Goal: Task Accomplishment & Management: Manage account settings

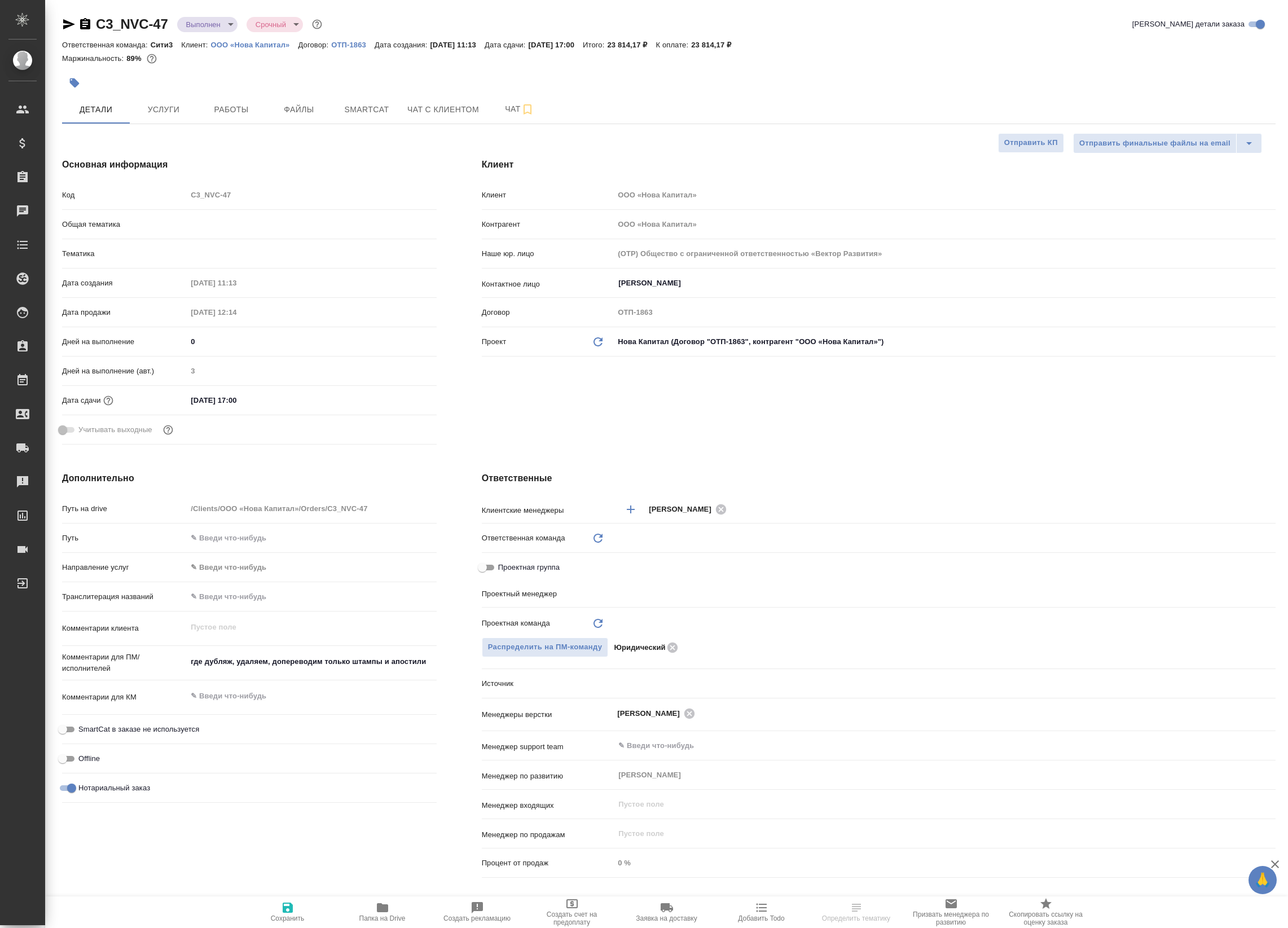
select select "RU"
type input "[PERSON_NAME]"
type input "Юридический"
select select "RU"
type textarea "x"
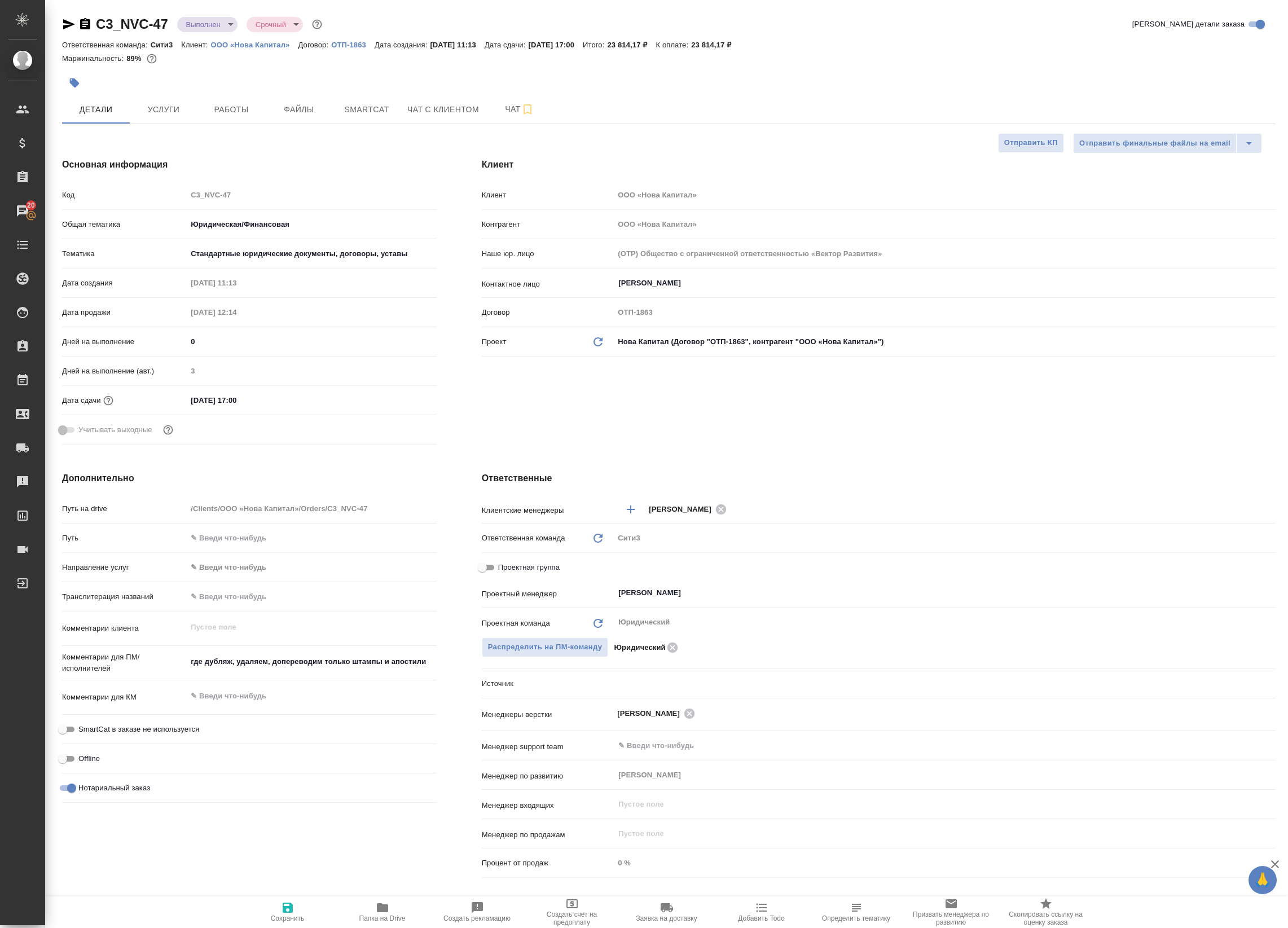
type textarea "x"
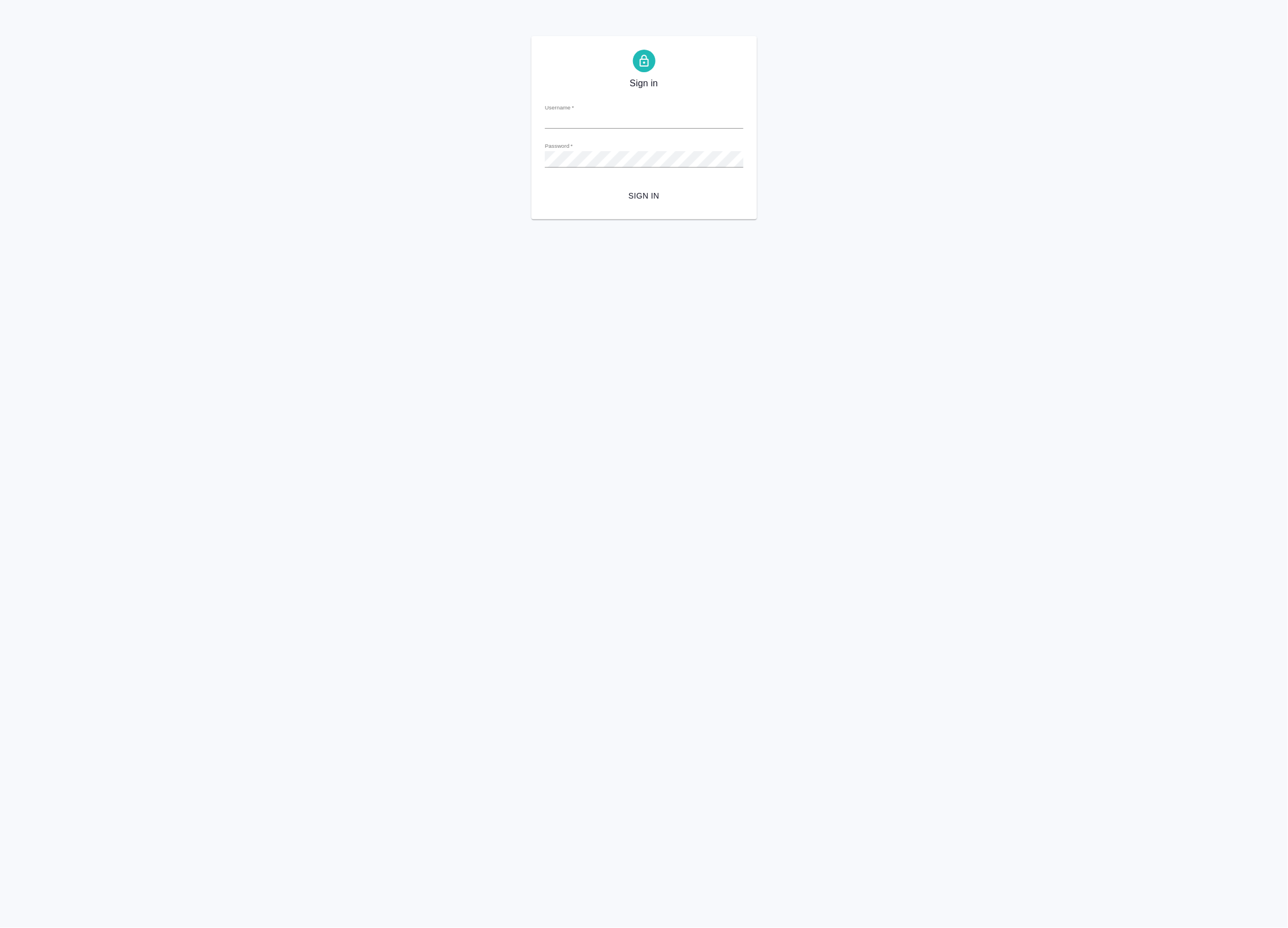
type input "a.badanyan@awatera.com"
click at [672, 198] on span "Sign in" at bounding box center [644, 196] width 180 height 14
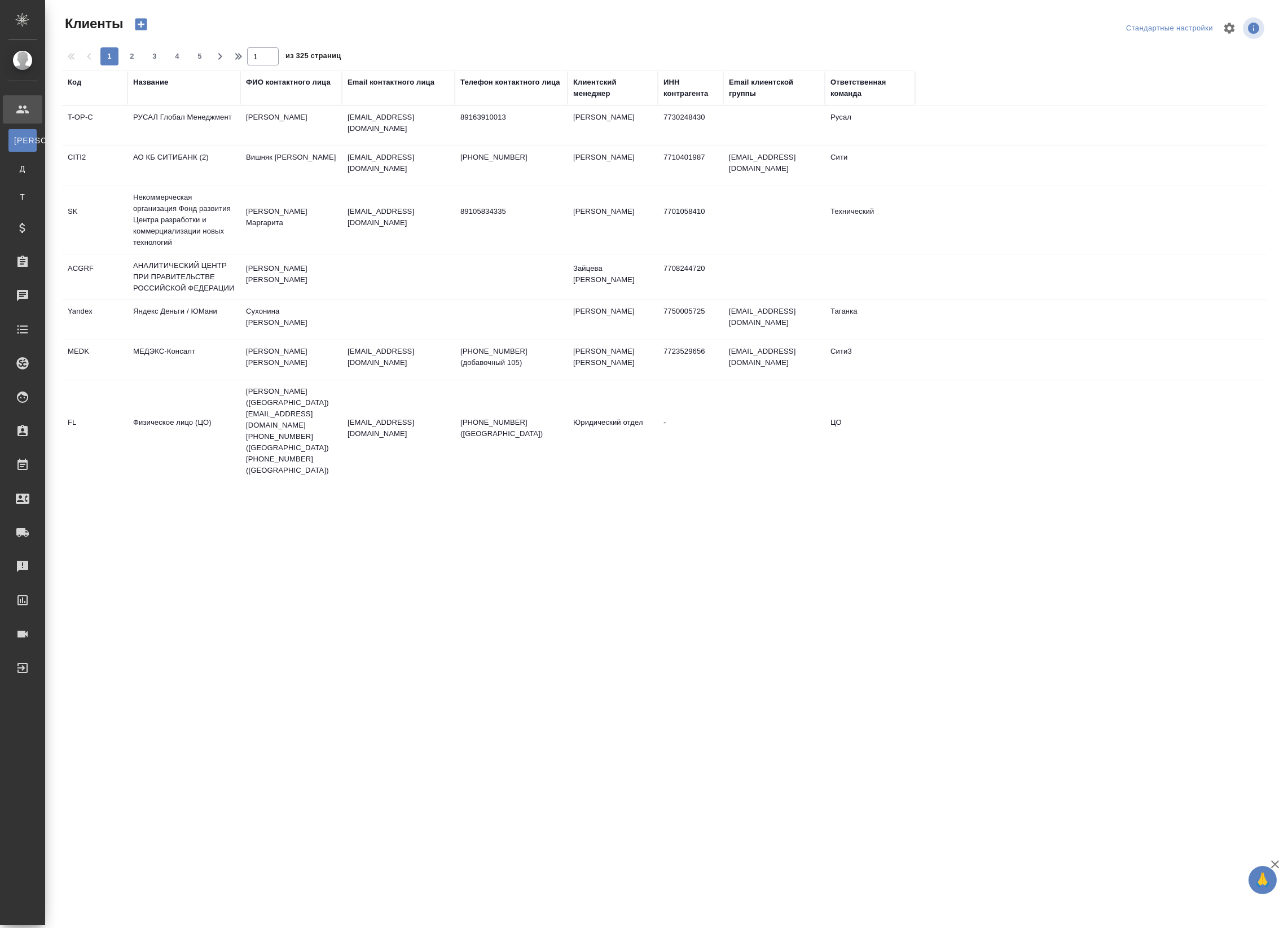
select select "RU"
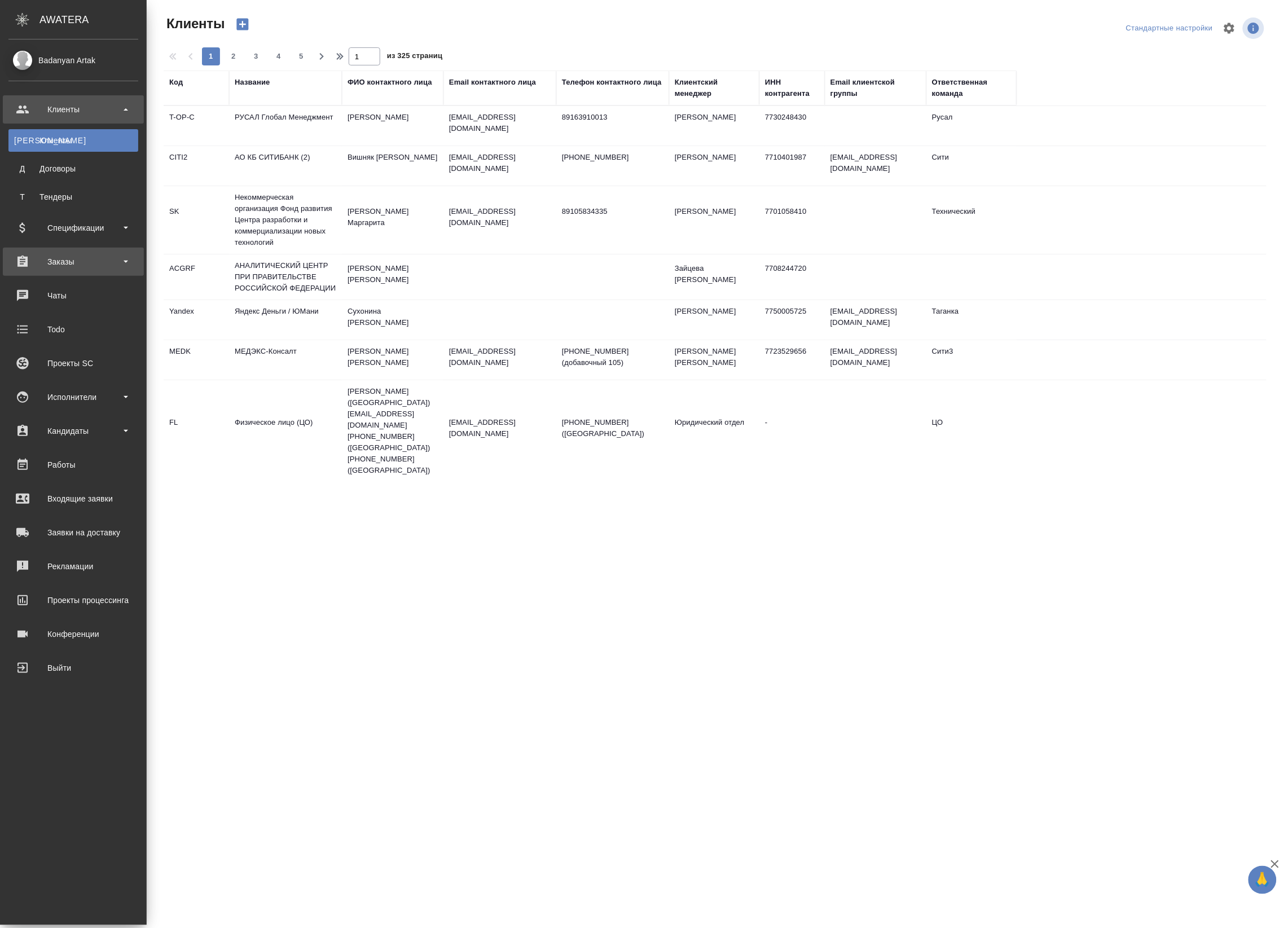
click at [45, 260] on div "Заказы" at bounding box center [73, 261] width 129 height 17
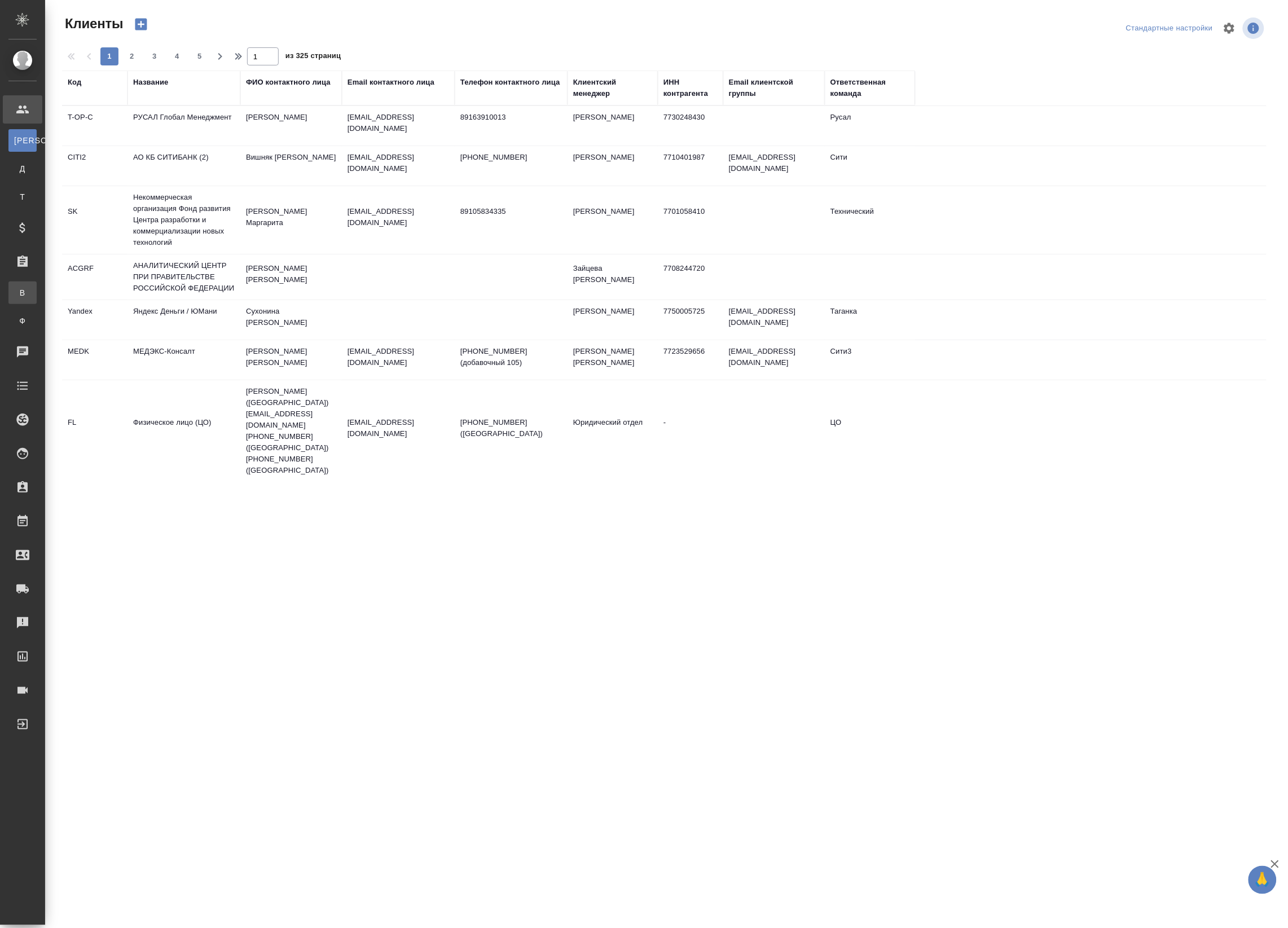
click at [17, 292] on div "Все заказы" at bounding box center [9, 293] width 17 height 12
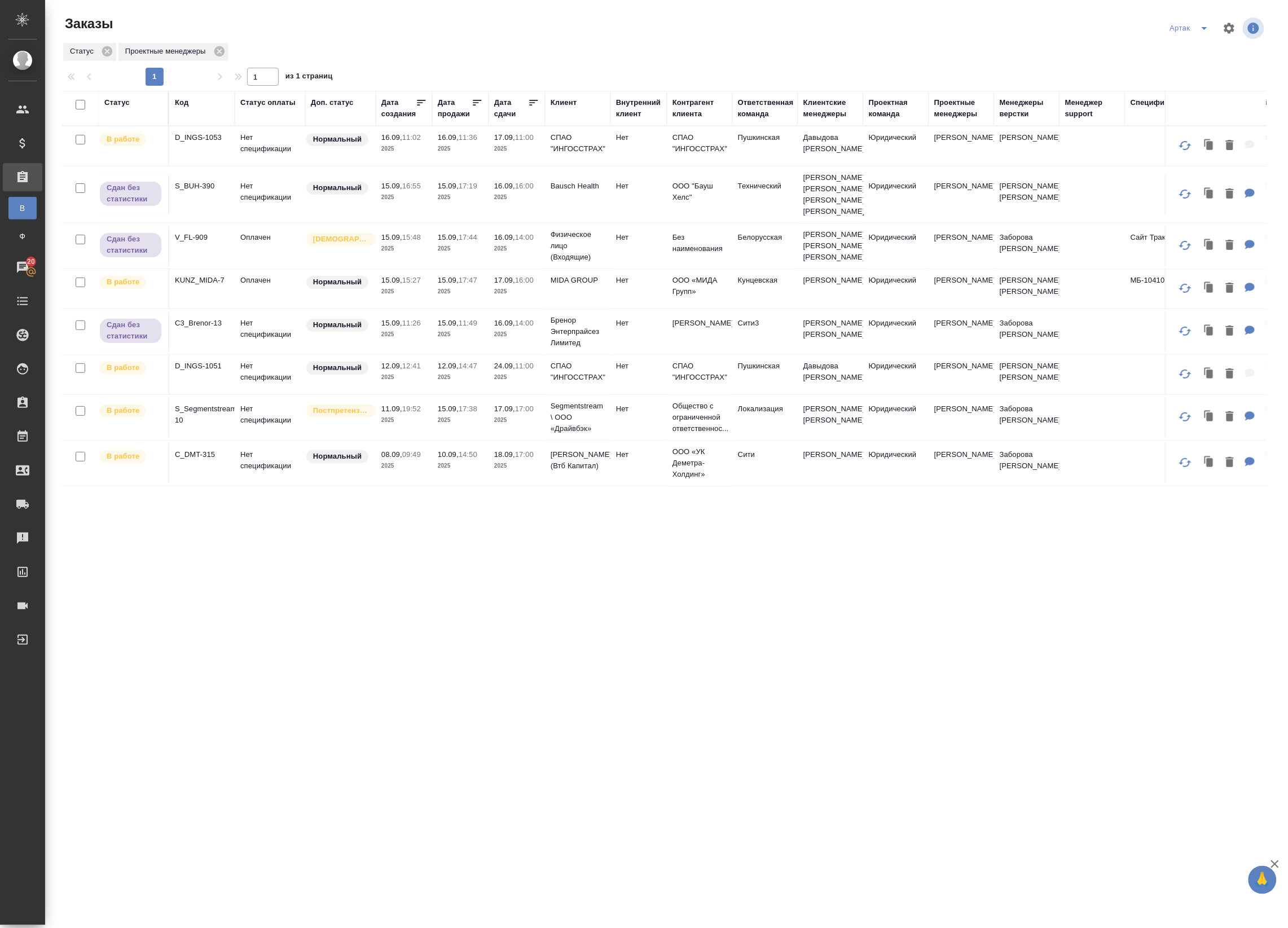
click at [263, 146] on td "Нет спецификации" at bounding box center [269, 146] width 70 height 40
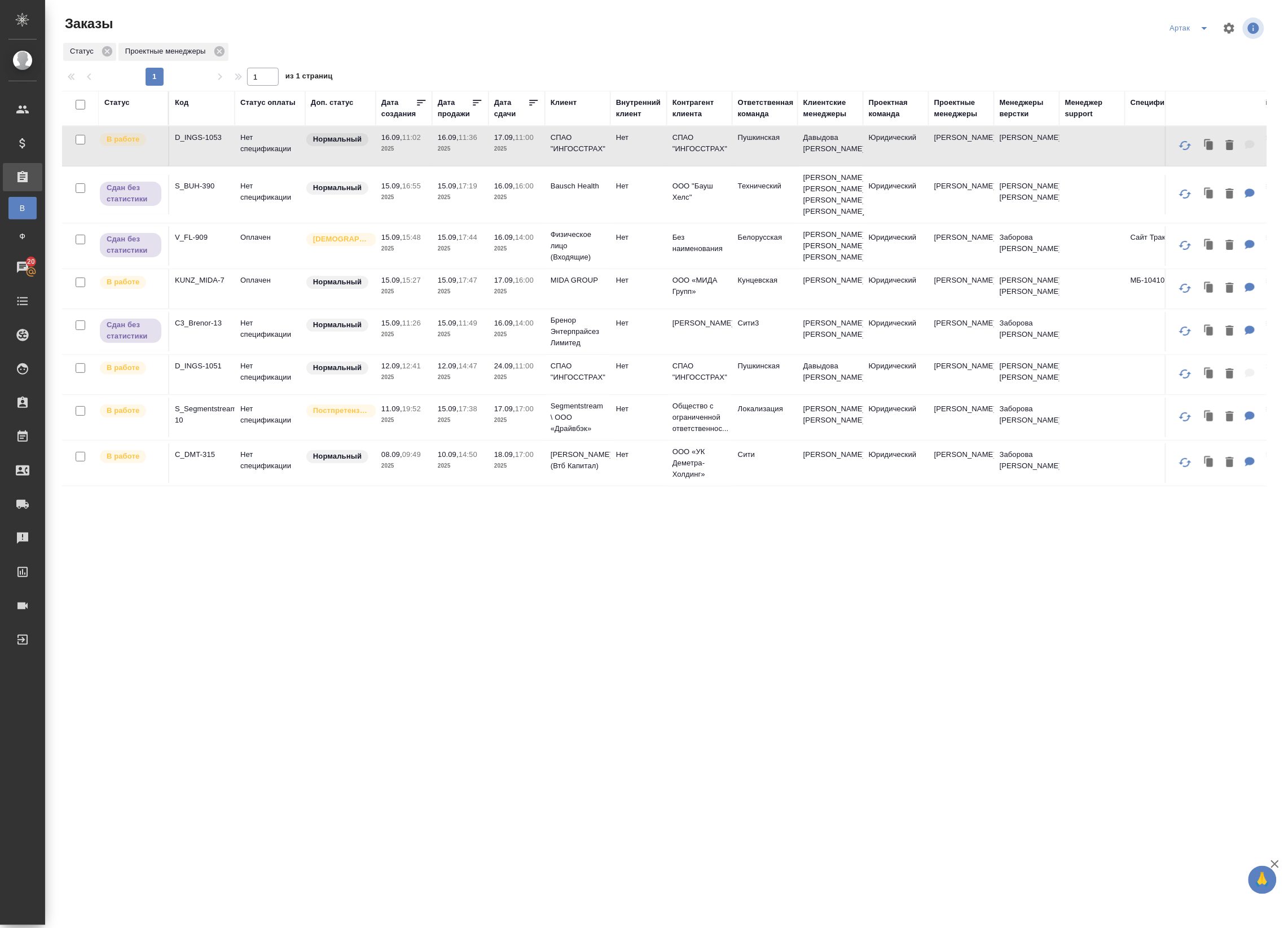
click at [278, 149] on td "Нет спецификации" at bounding box center [269, 146] width 70 height 40
click at [277, 143] on td "Нет спецификации" at bounding box center [269, 146] width 70 height 40
click at [534, 104] on icon at bounding box center [534, 103] width 12 height 12
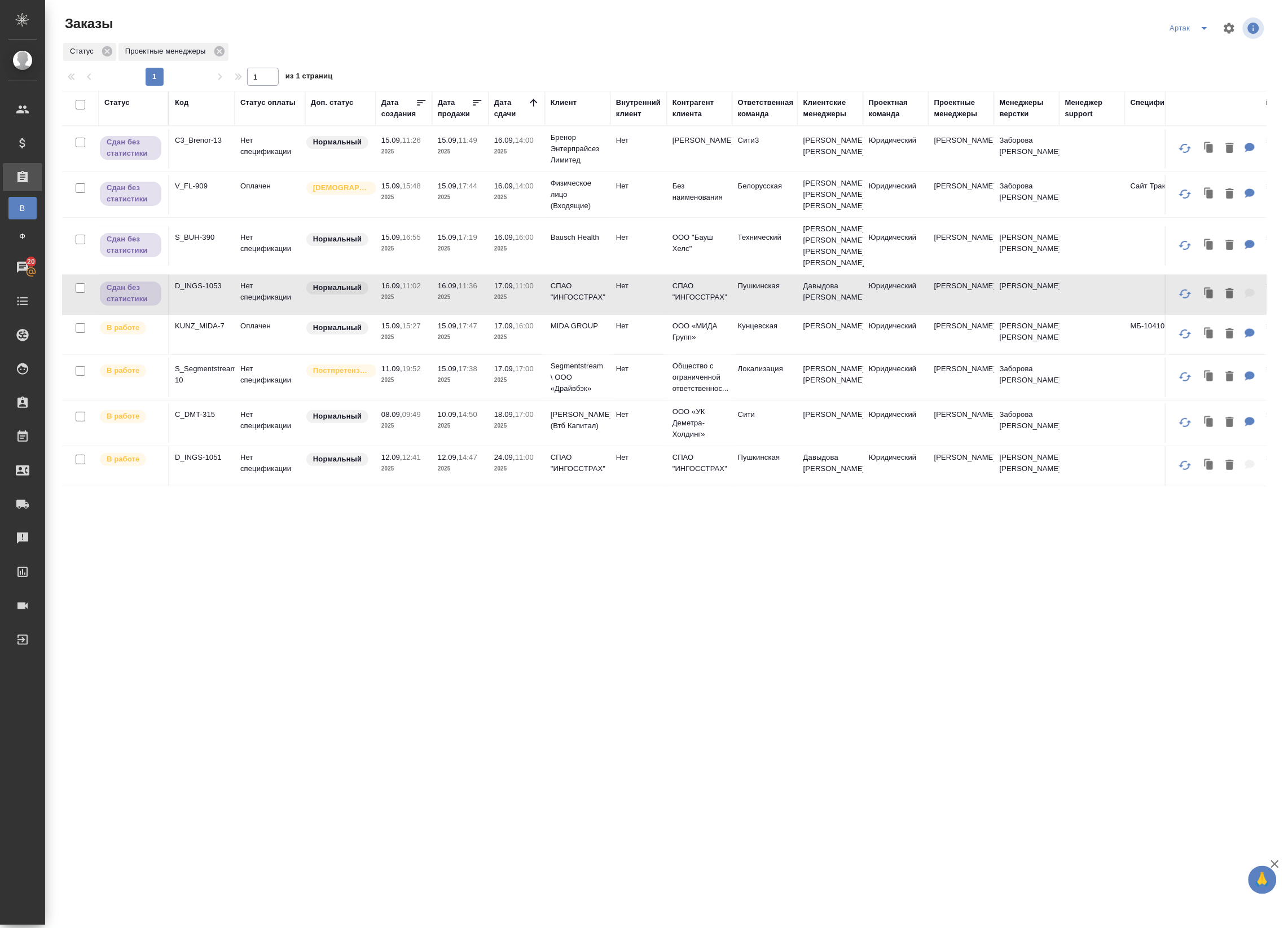
click at [506, 342] on p "2025" at bounding box center [516, 338] width 45 height 12
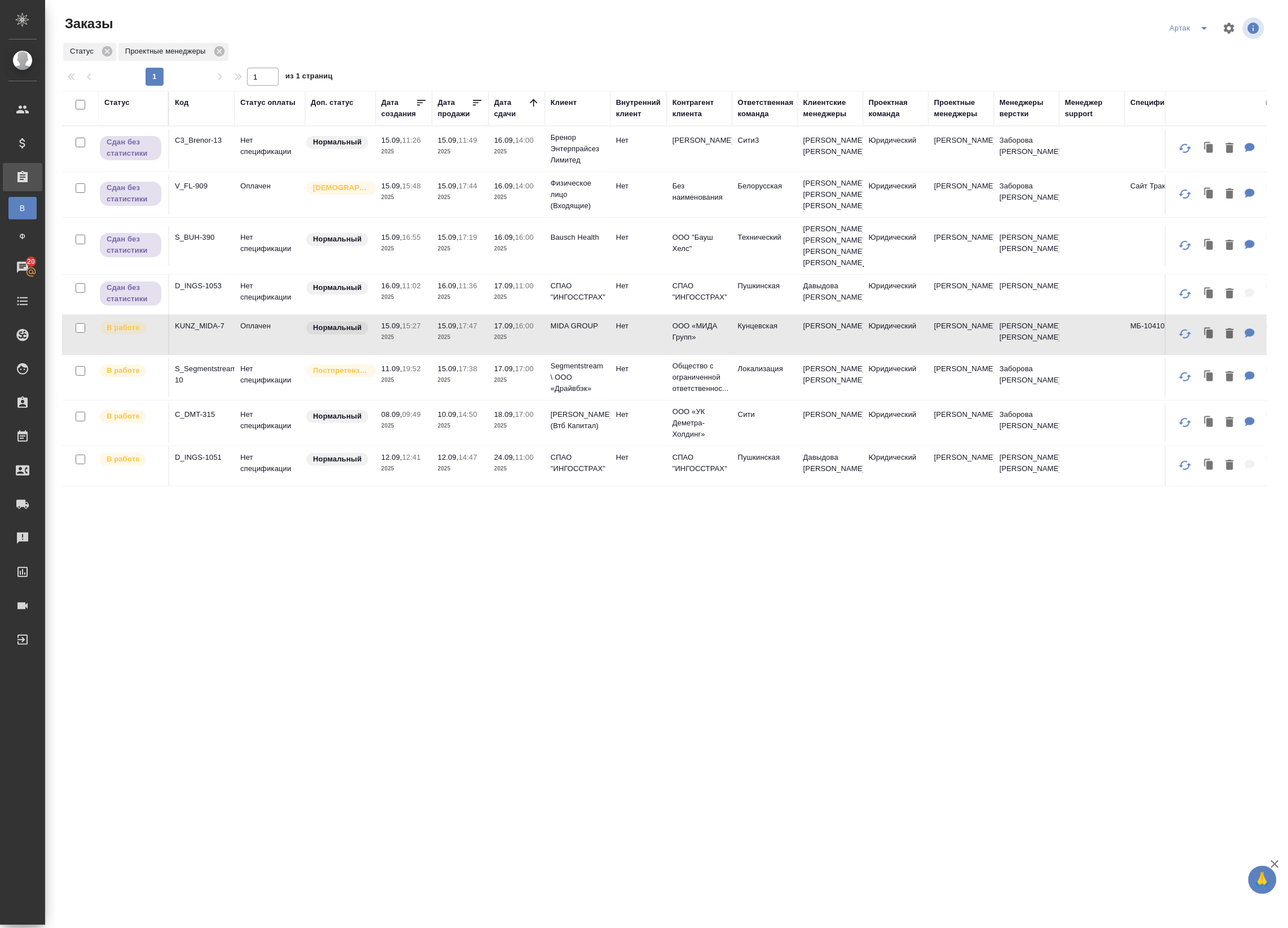
click at [506, 342] on p "2025" at bounding box center [516, 338] width 45 height 12
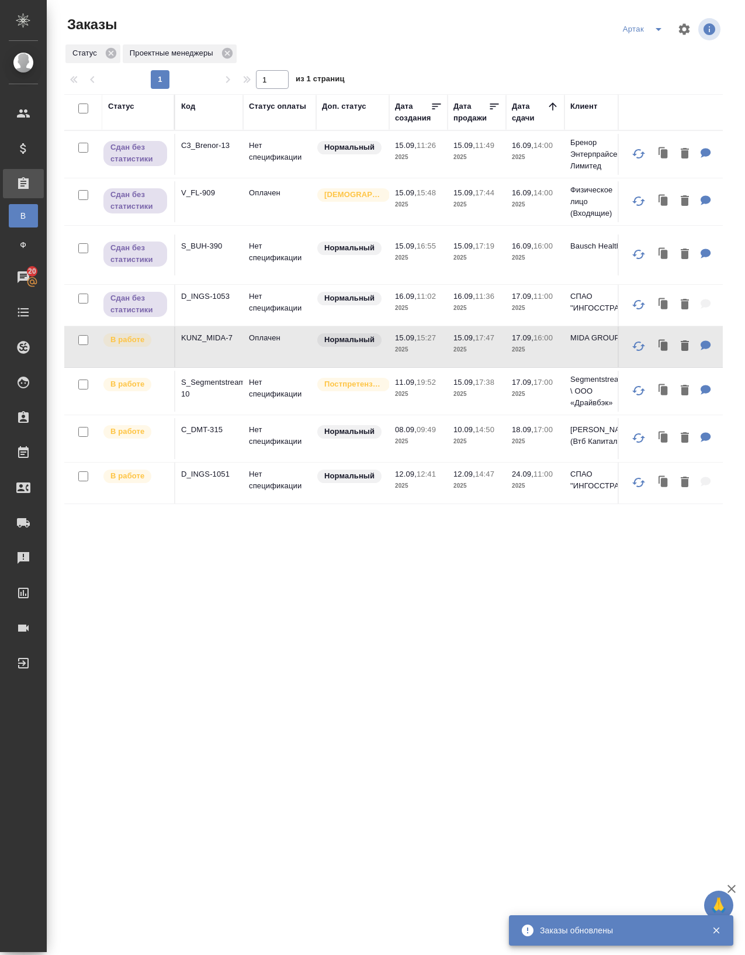
click at [309, 451] on td "Нет спецификации" at bounding box center [279, 438] width 73 height 41
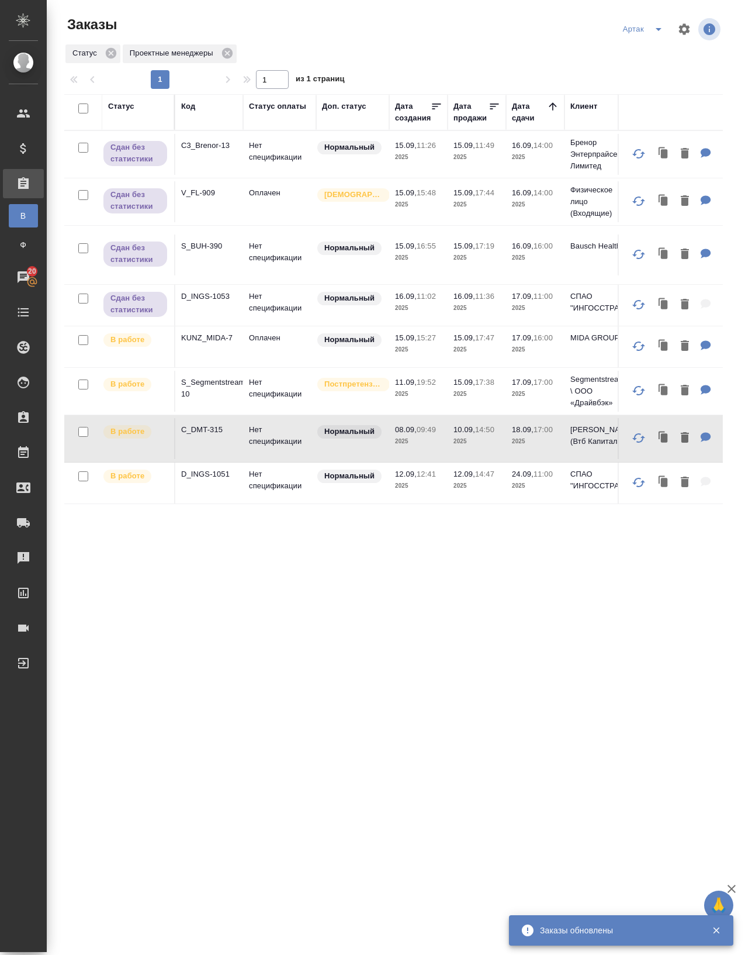
click at [309, 451] on td "Нет спецификации" at bounding box center [279, 438] width 73 height 41
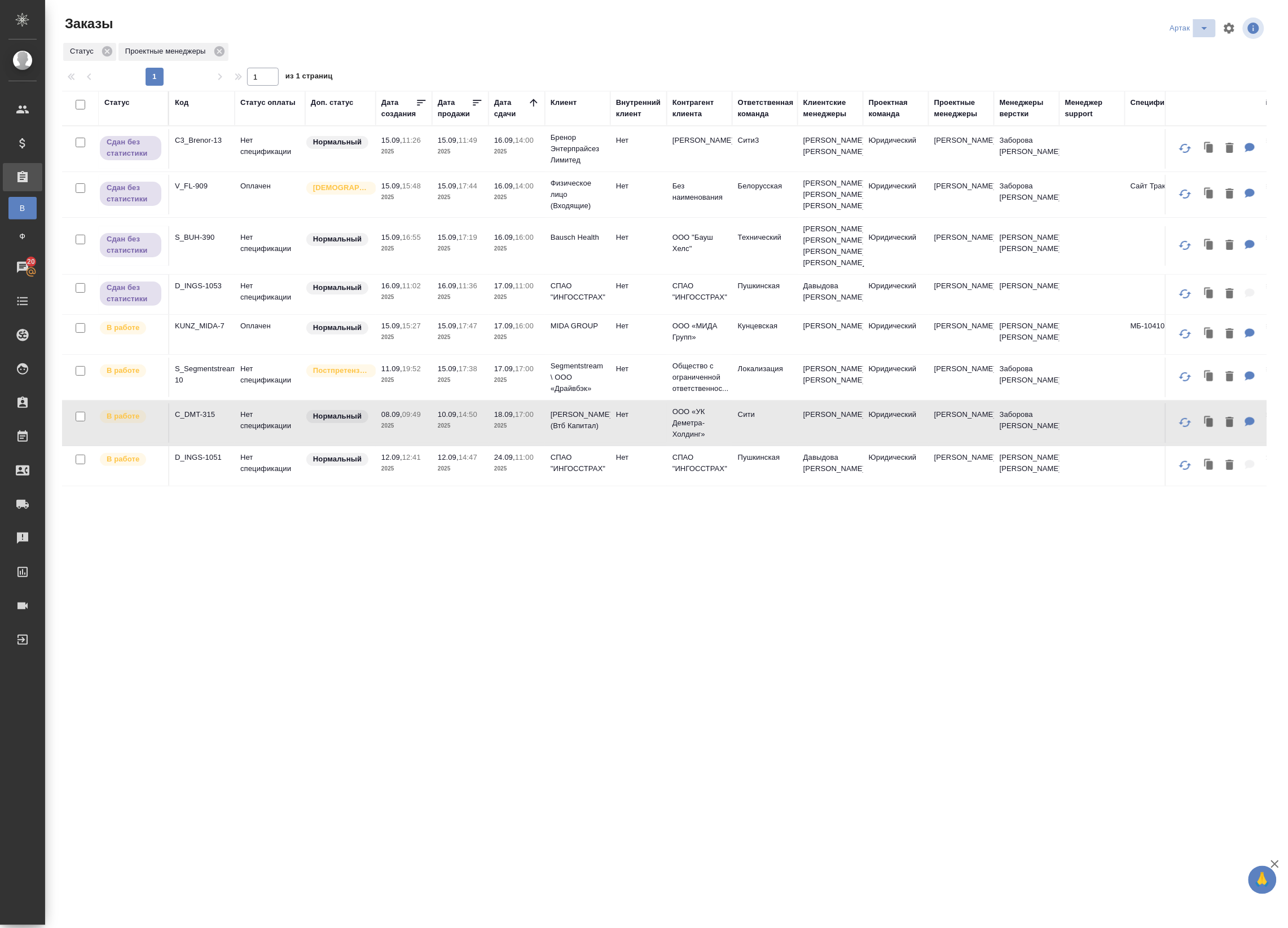
click at [1211, 28] on icon "split button" at bounding box center [1204, 28] width 14 height 14
click at [1175, 55] on li "leagal" at bounding box center [1192, 50] width 48 height 18
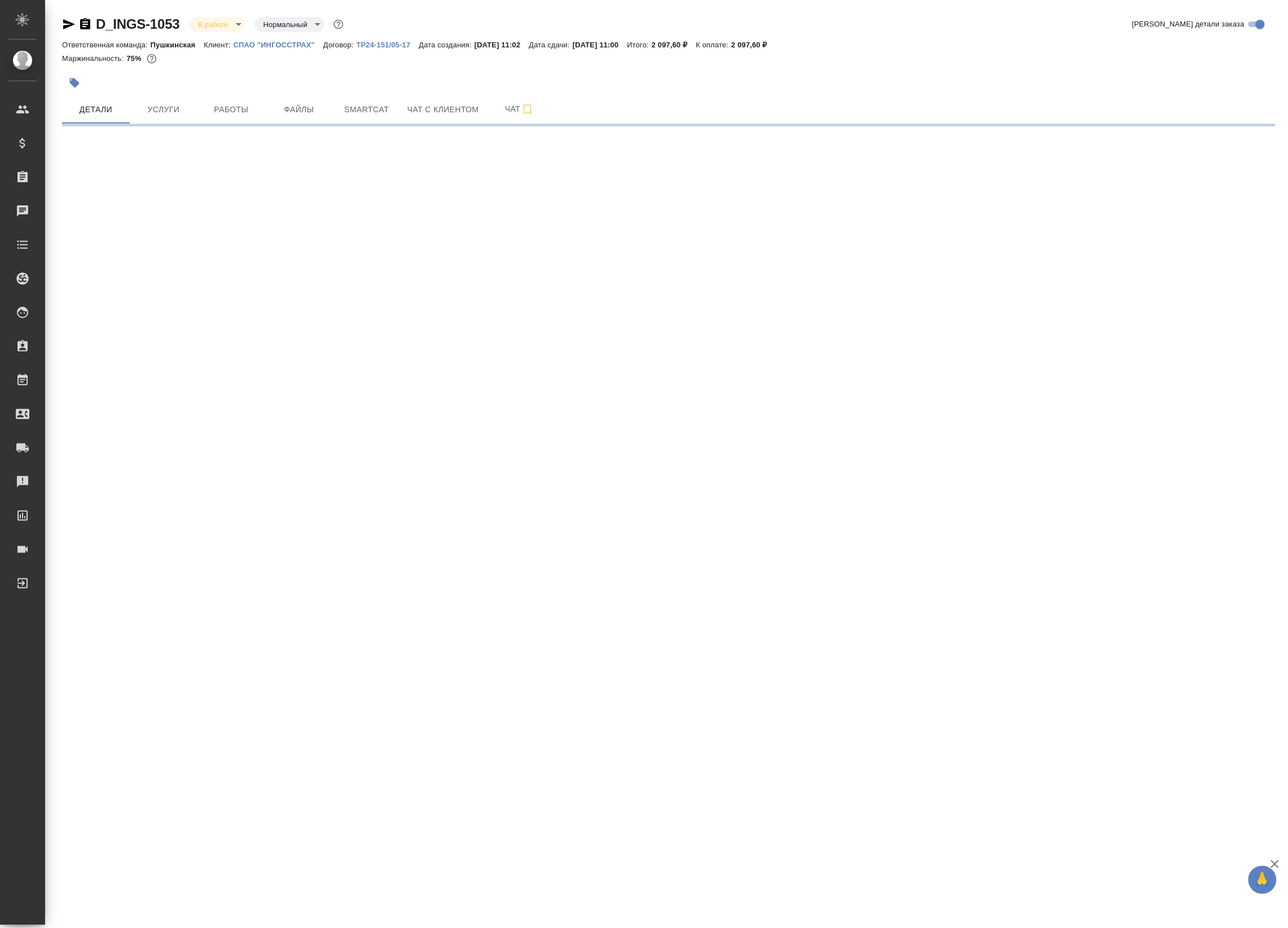
select select "RU"
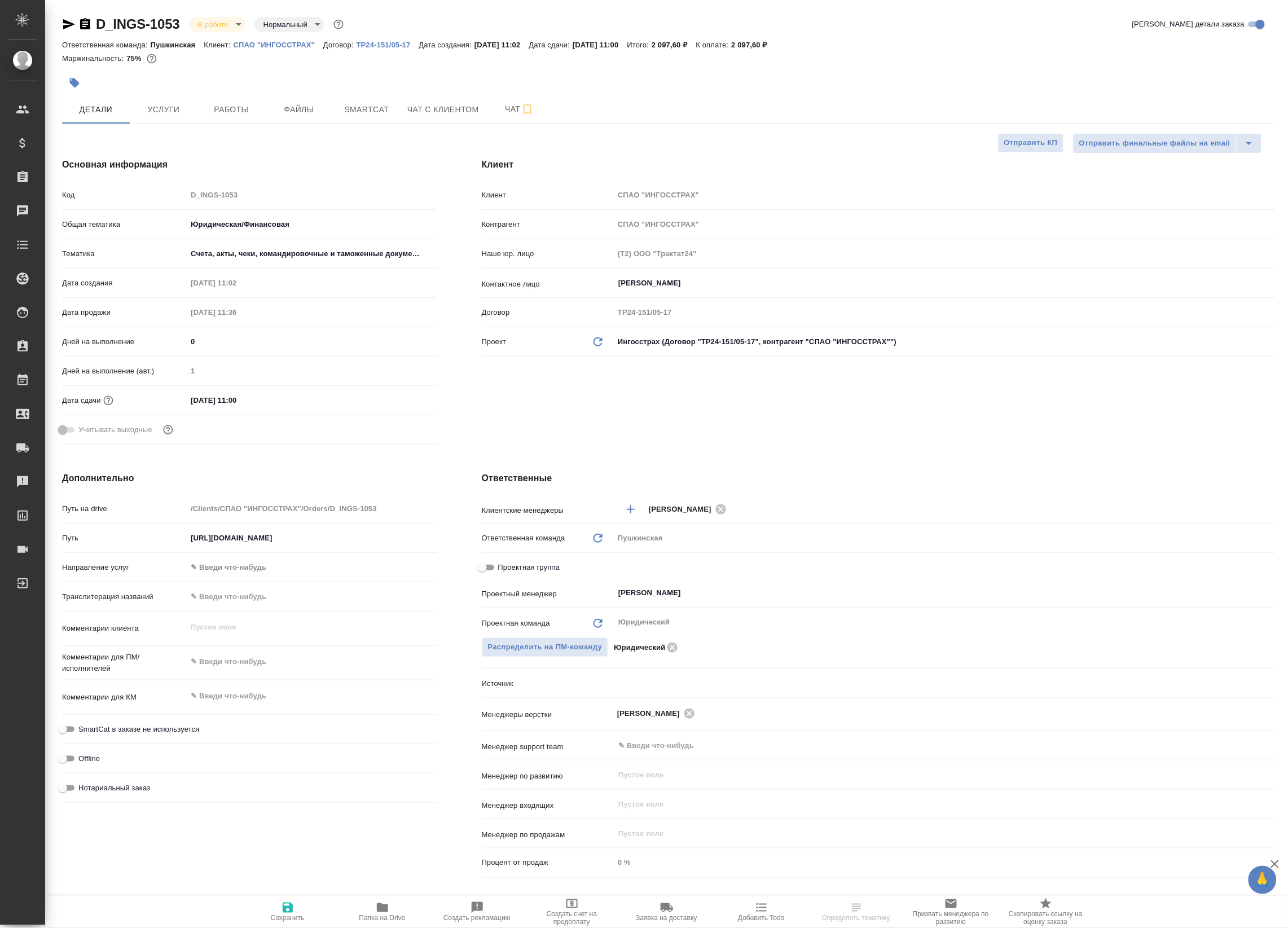
type textarea "x"
click at [360, 108] on span "Smartcat" at bounding box center [367, 109] width 54 height 14
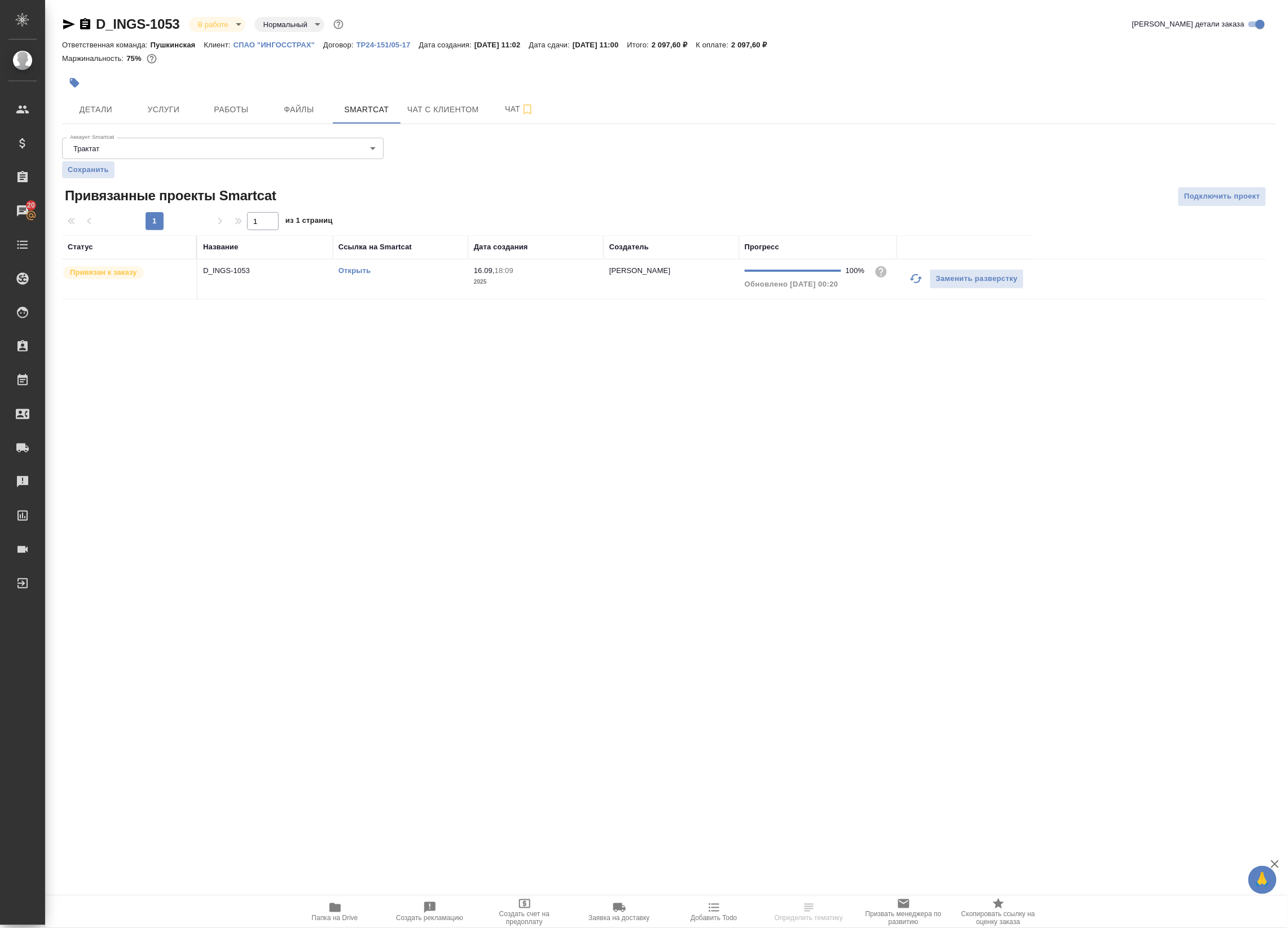
click at [366, 272] on link "Открыть" at bounding box center [354, 270] width 32 height 9
click at [223, 123] on button "Работы" at bounding box center [232, 109] width 68 height 28
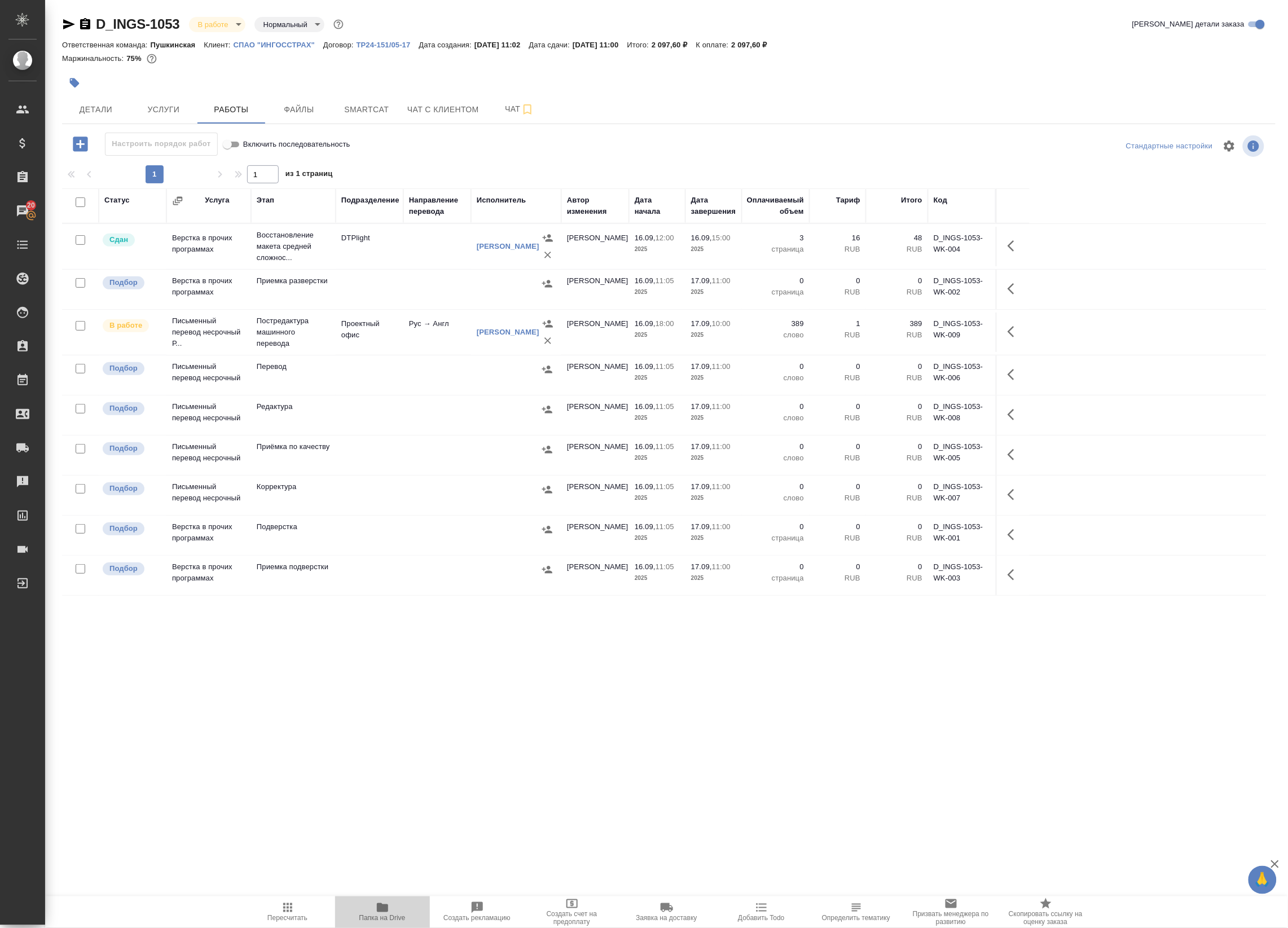
click at [382, 904] on icon "button" at bounding box center [383, 907] width 12 height 9
click at [223, 24] on body "🙏 .cls-1 fill:#fff; AWATERA Badanyan Artak Клиенты Спецификации Заказы 20 Чаты …" at bounding box center [644, 464] width 1288 height 928
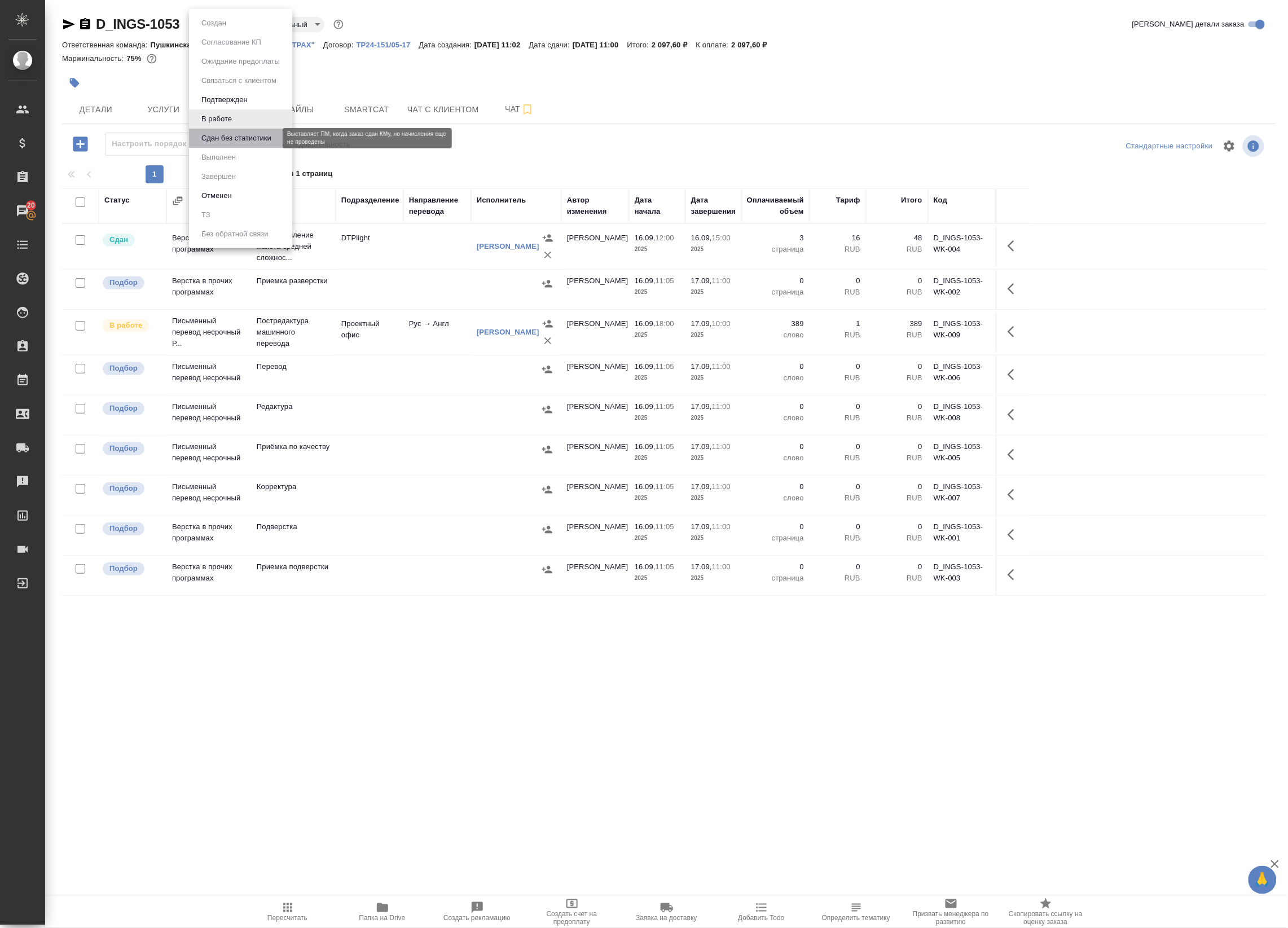
click at [206, 140] on button "Сдан без статистики" at bounding box center [236, 138] width 77 height 13
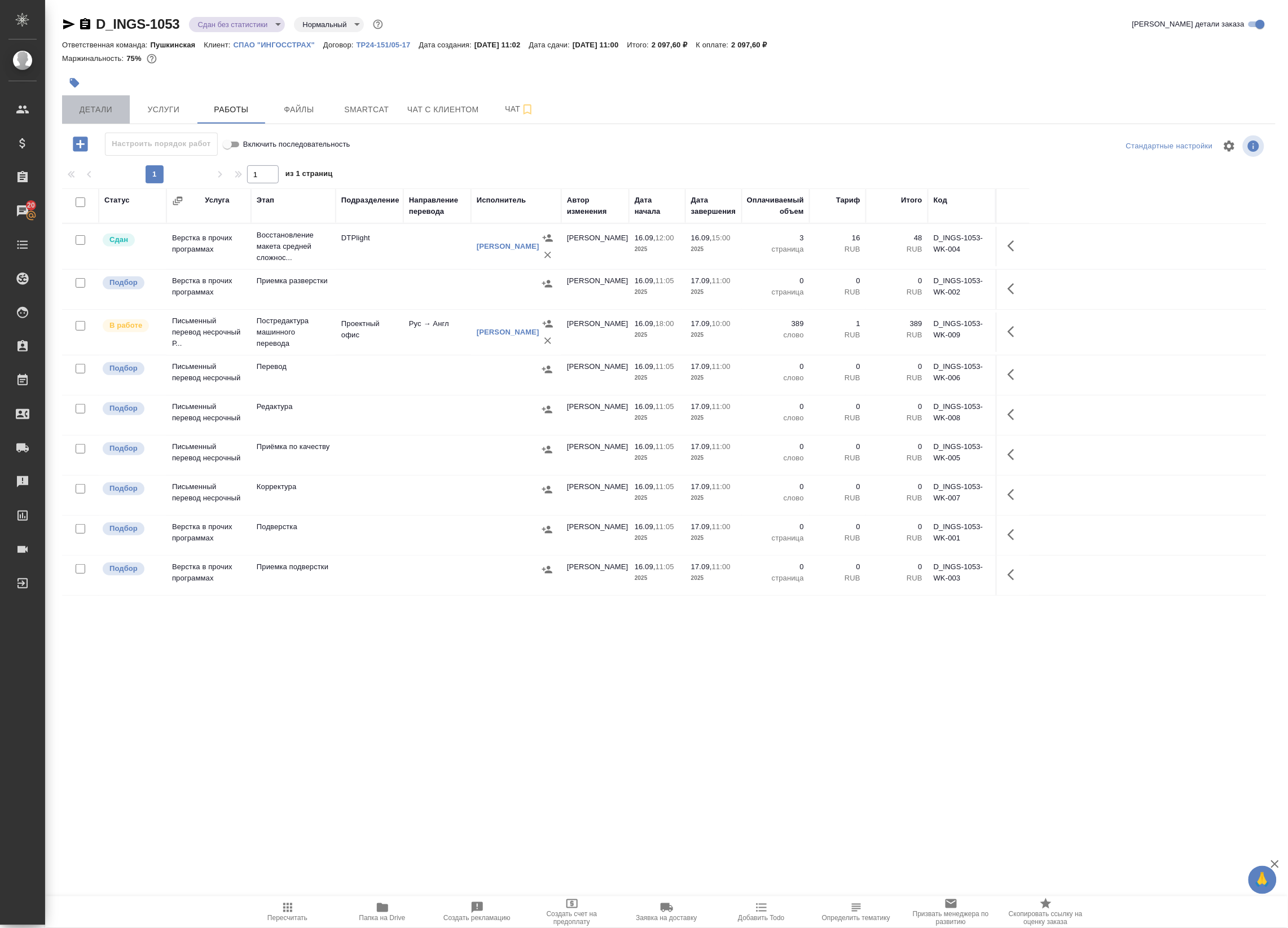
click at [76, 114] on span "Детали" at bounding box center [96, 109] width 54 height 14
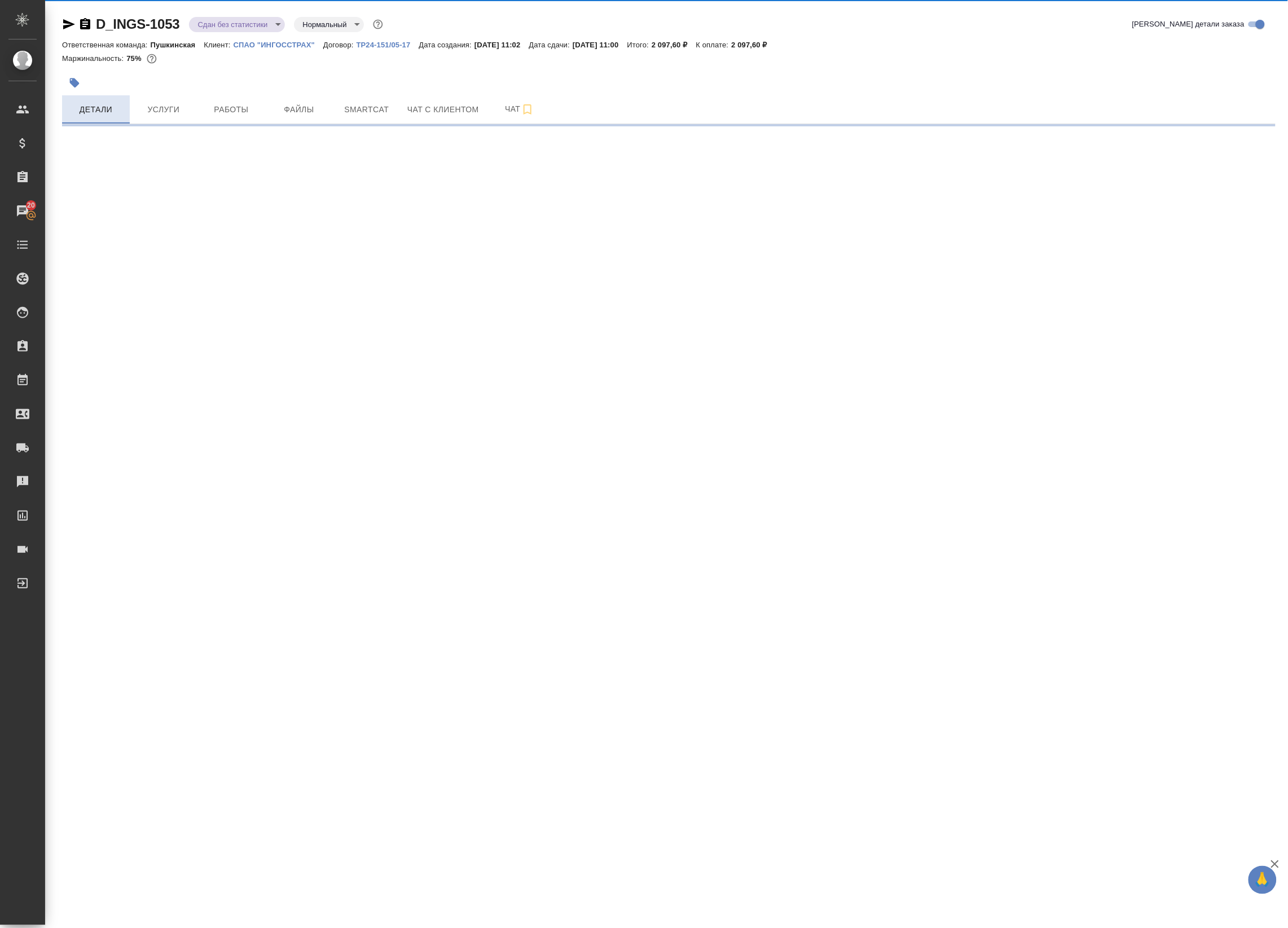
select select "RU"
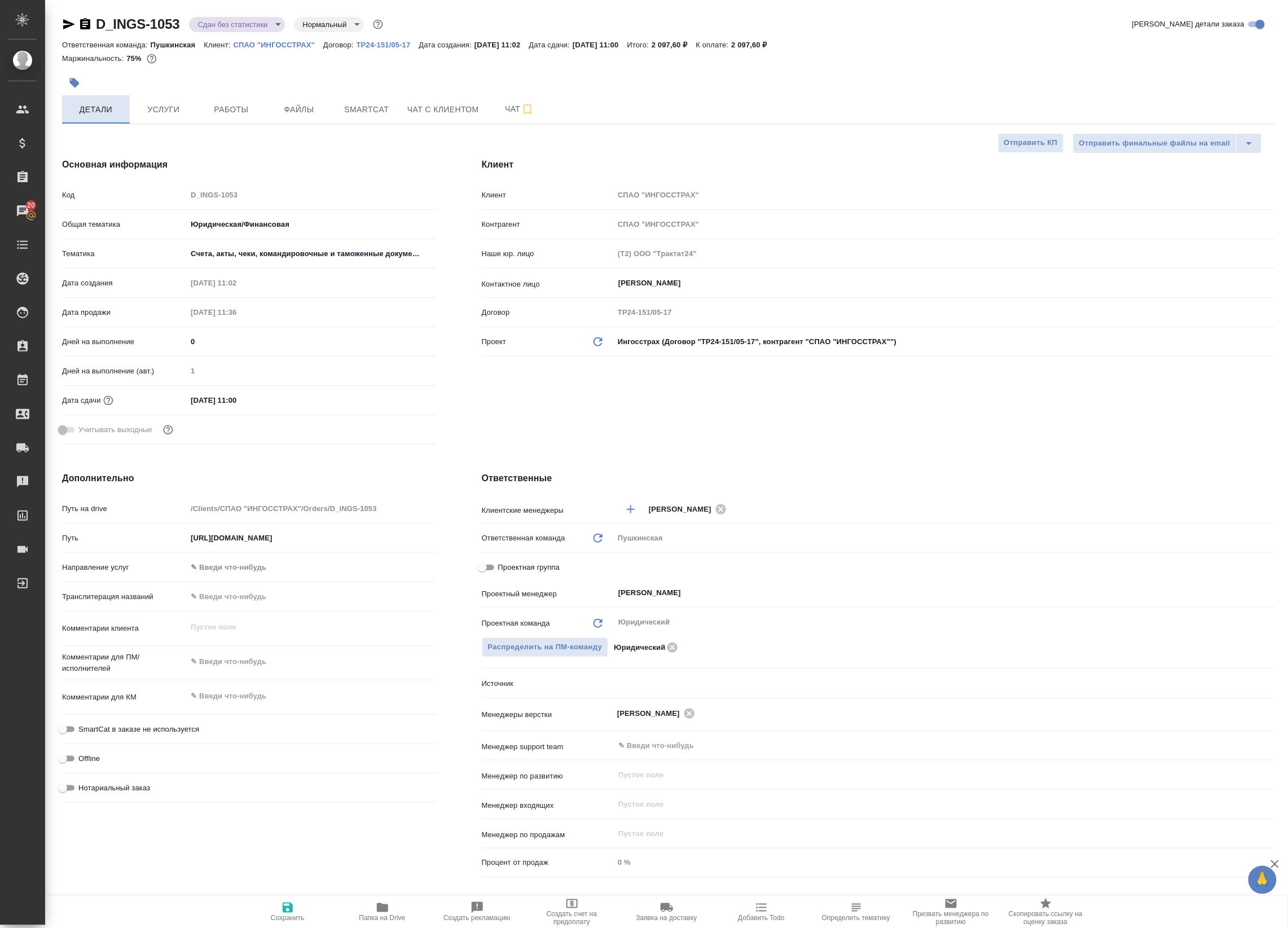
type textarea "x"
click at [70, 26] on icon "button" at bounding box center [69, 24] width 14 height 14
type textarea "x"
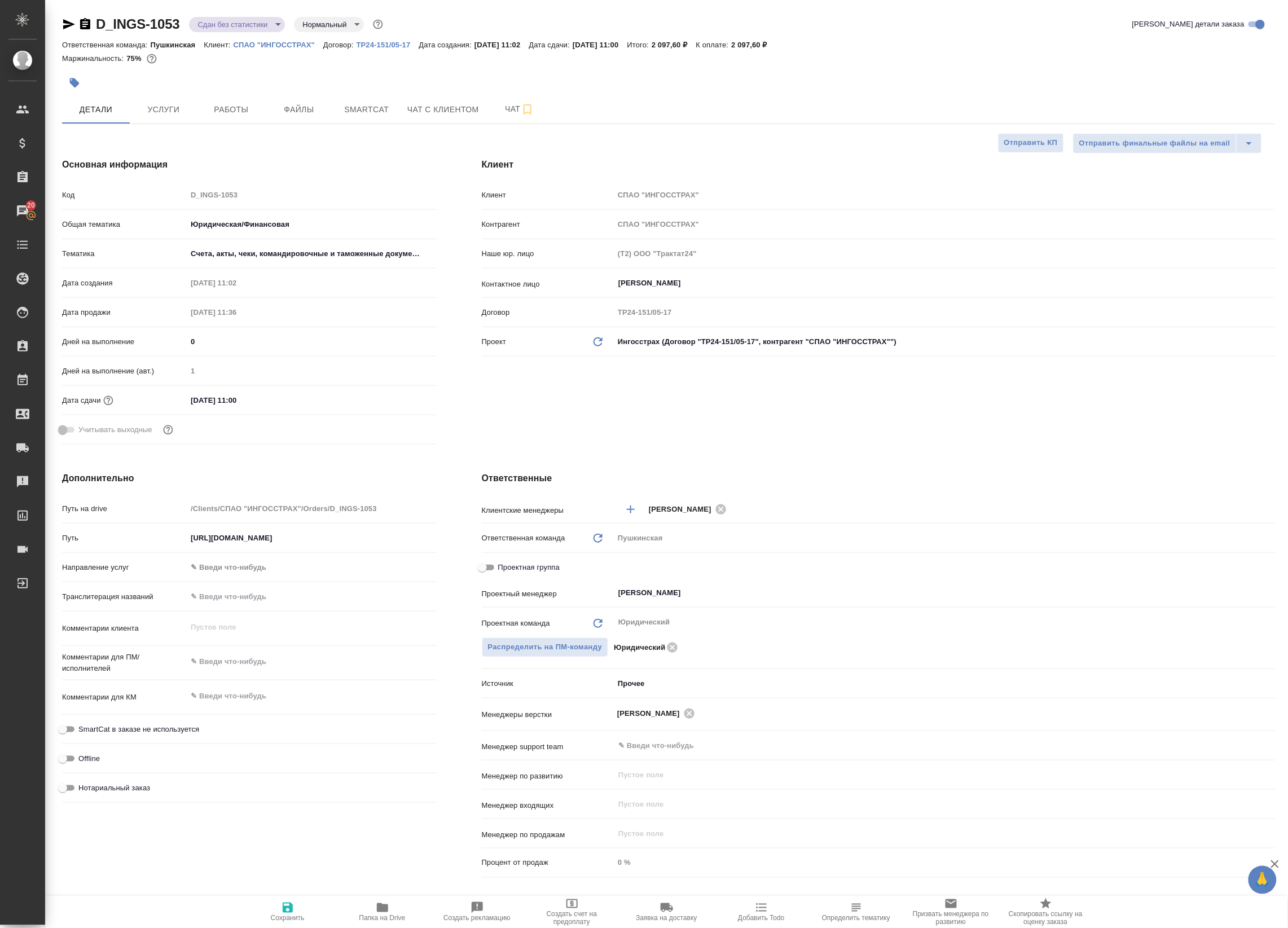
type textarea "x"
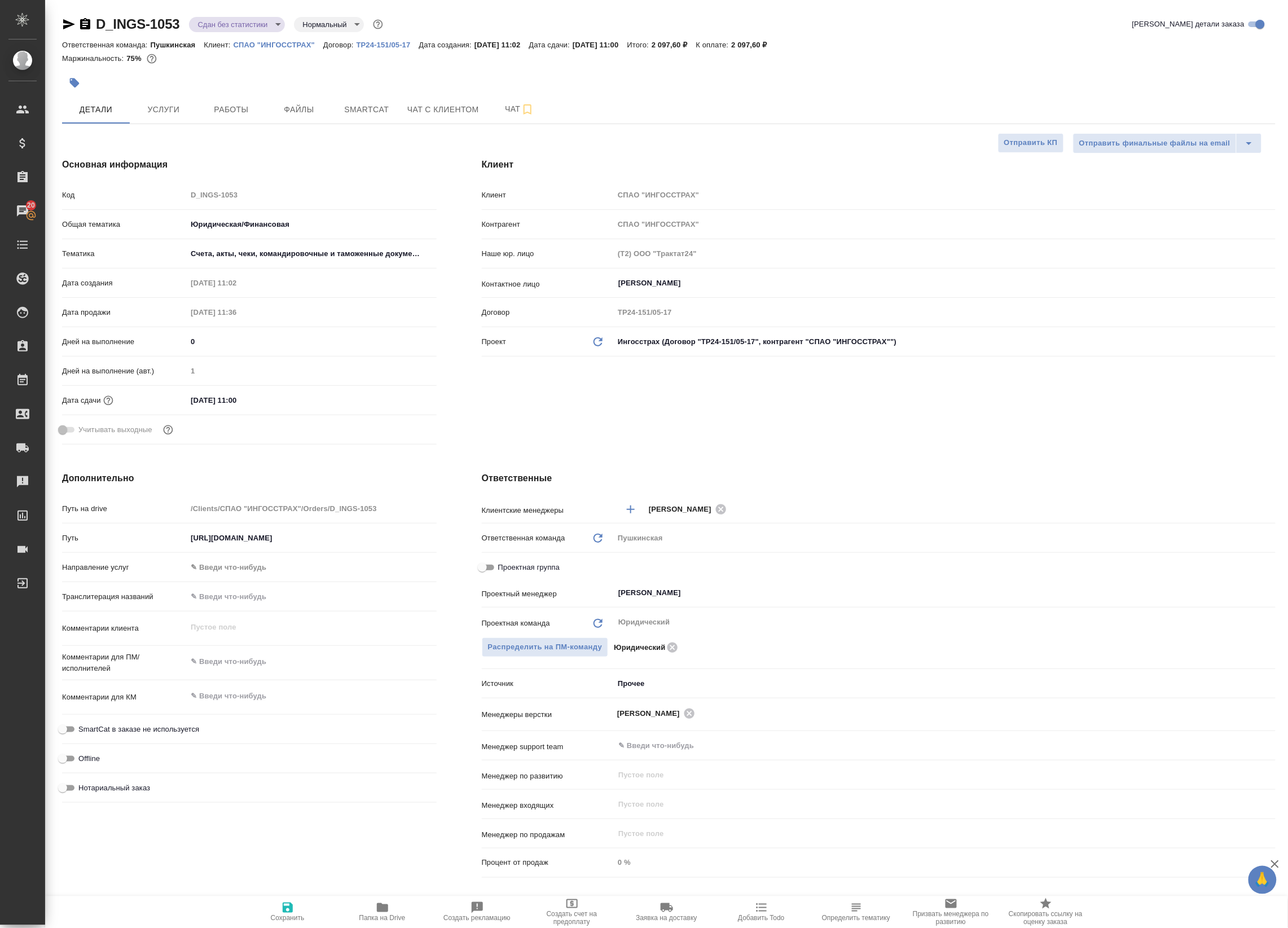
type textarea "x"
select select "RU"
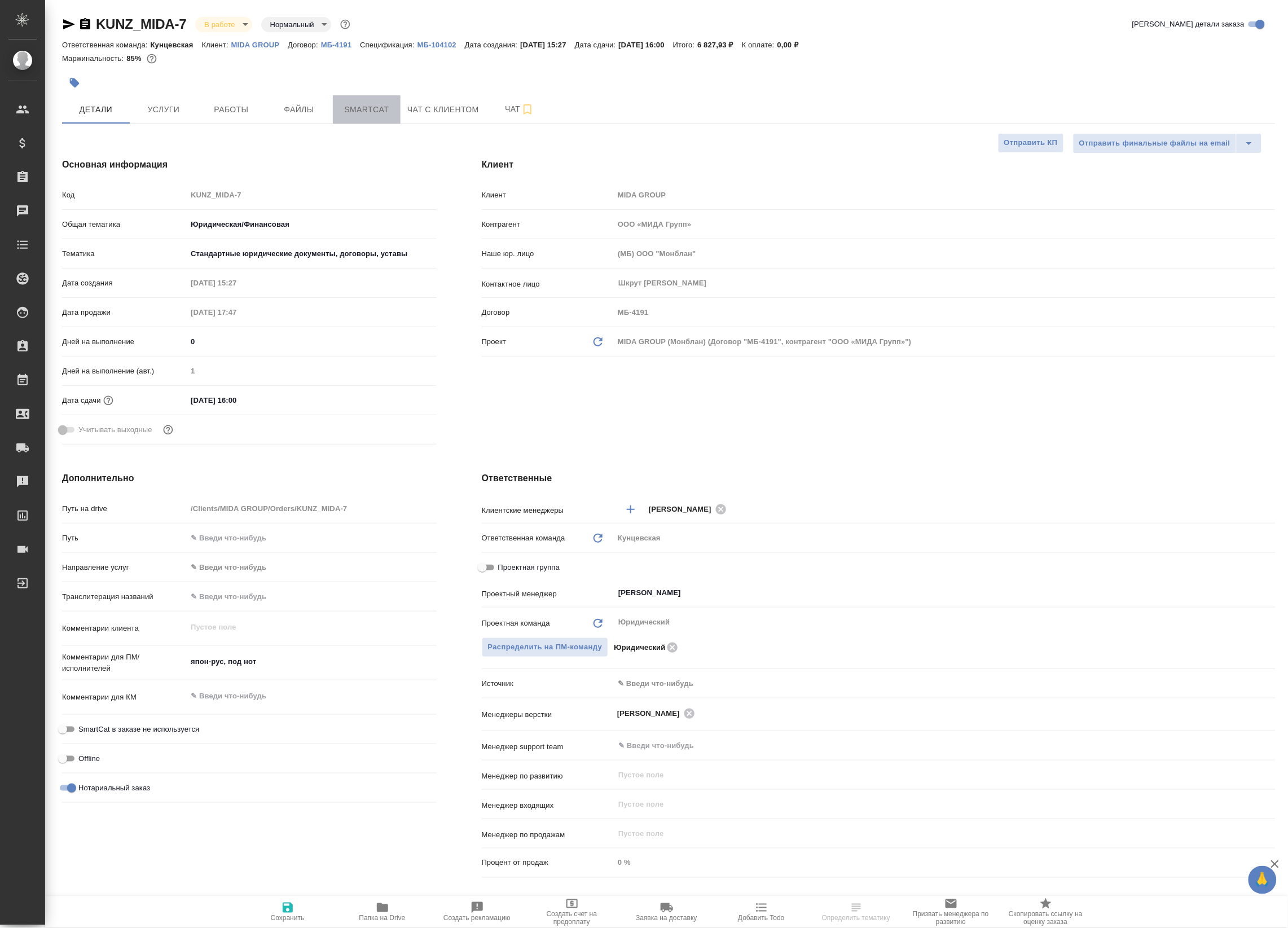
click at [356, 105] on span "Smartcat" at bounding box center [367, 109] width 54 height 14
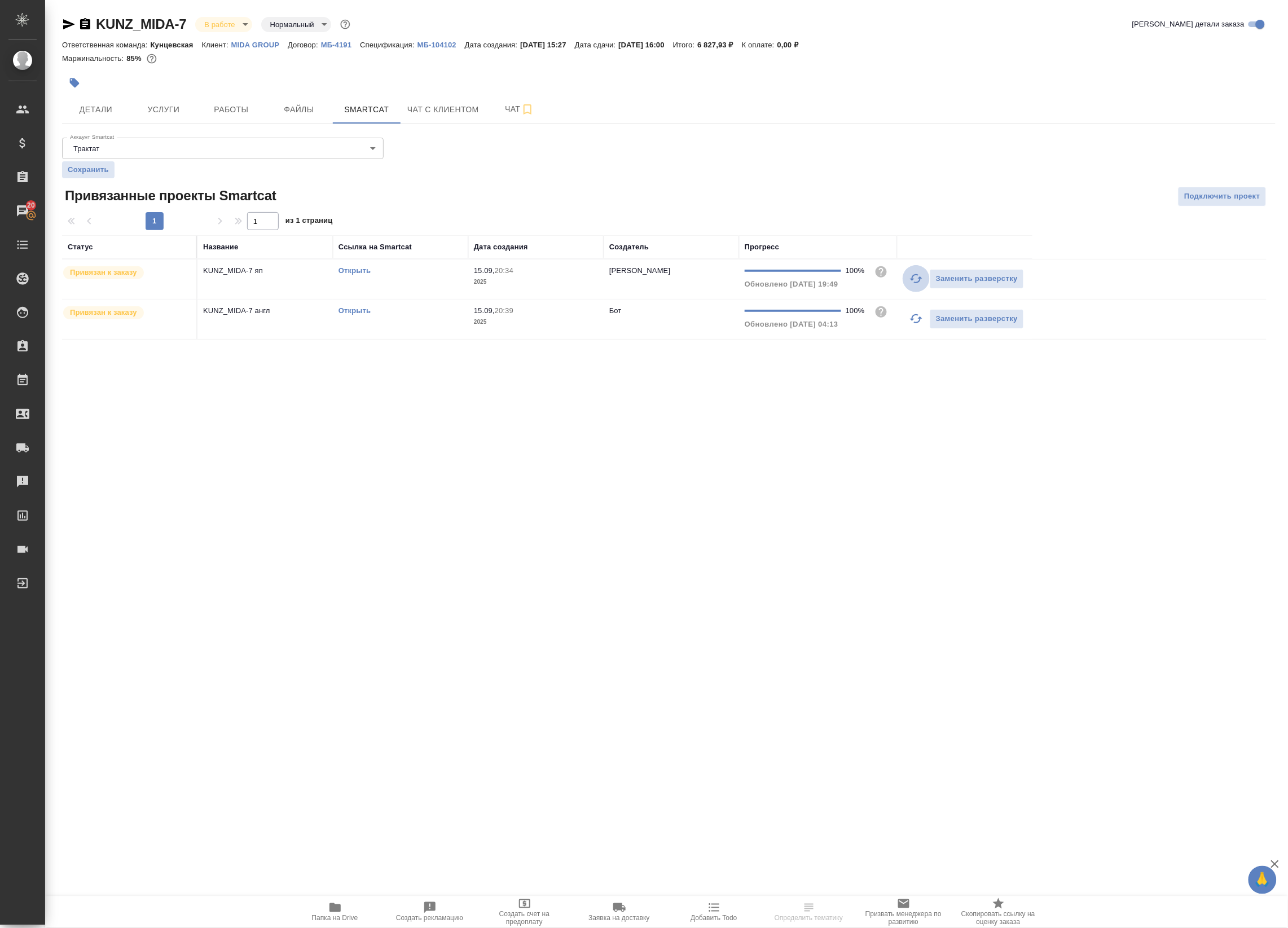
click at [918, 283] on icon "button" at bounding box center [916, 278] width 13 height 9
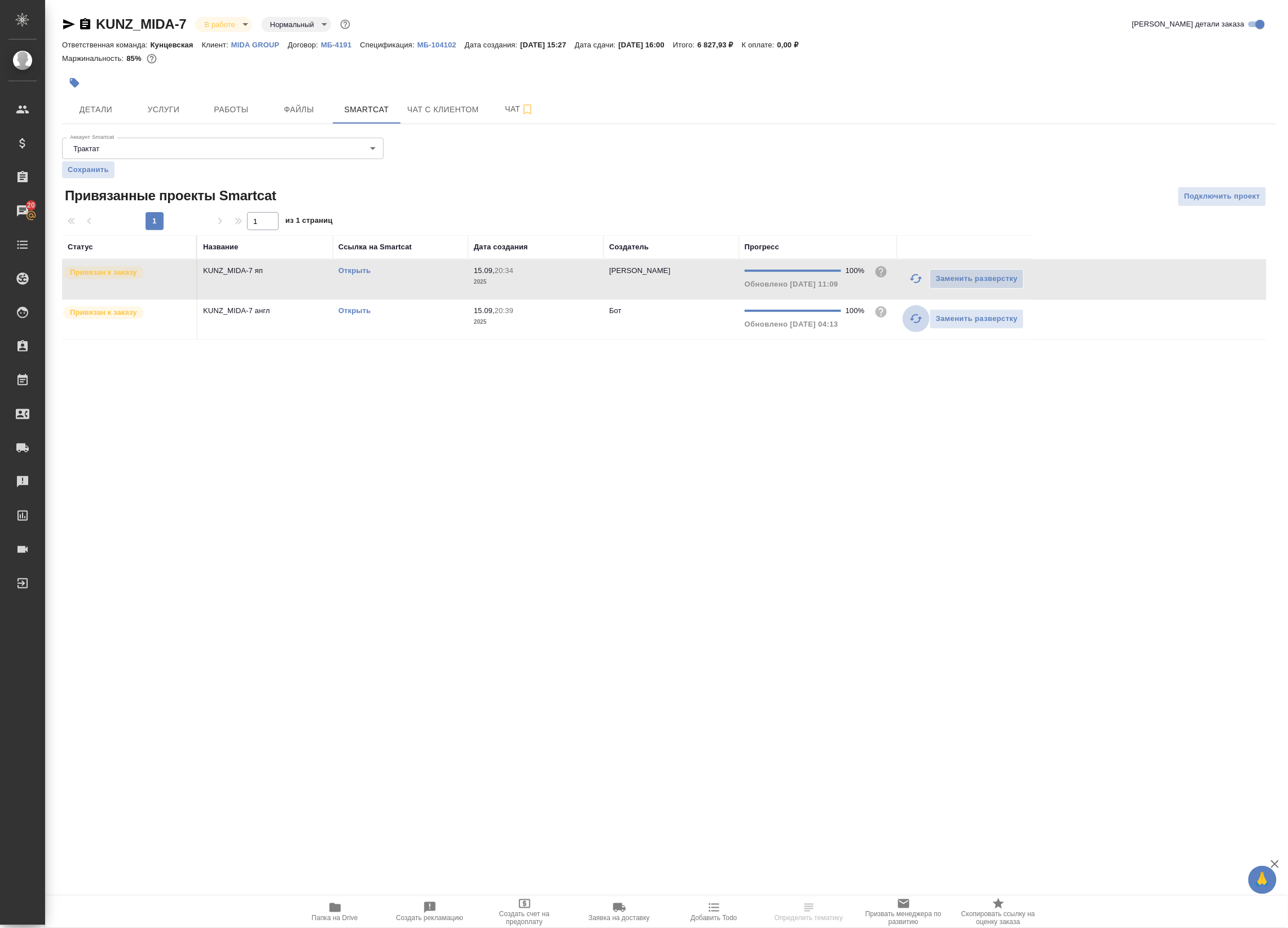
click at [912, 324] on icon "button" at bounding box center [916, 318] width 14 height 14
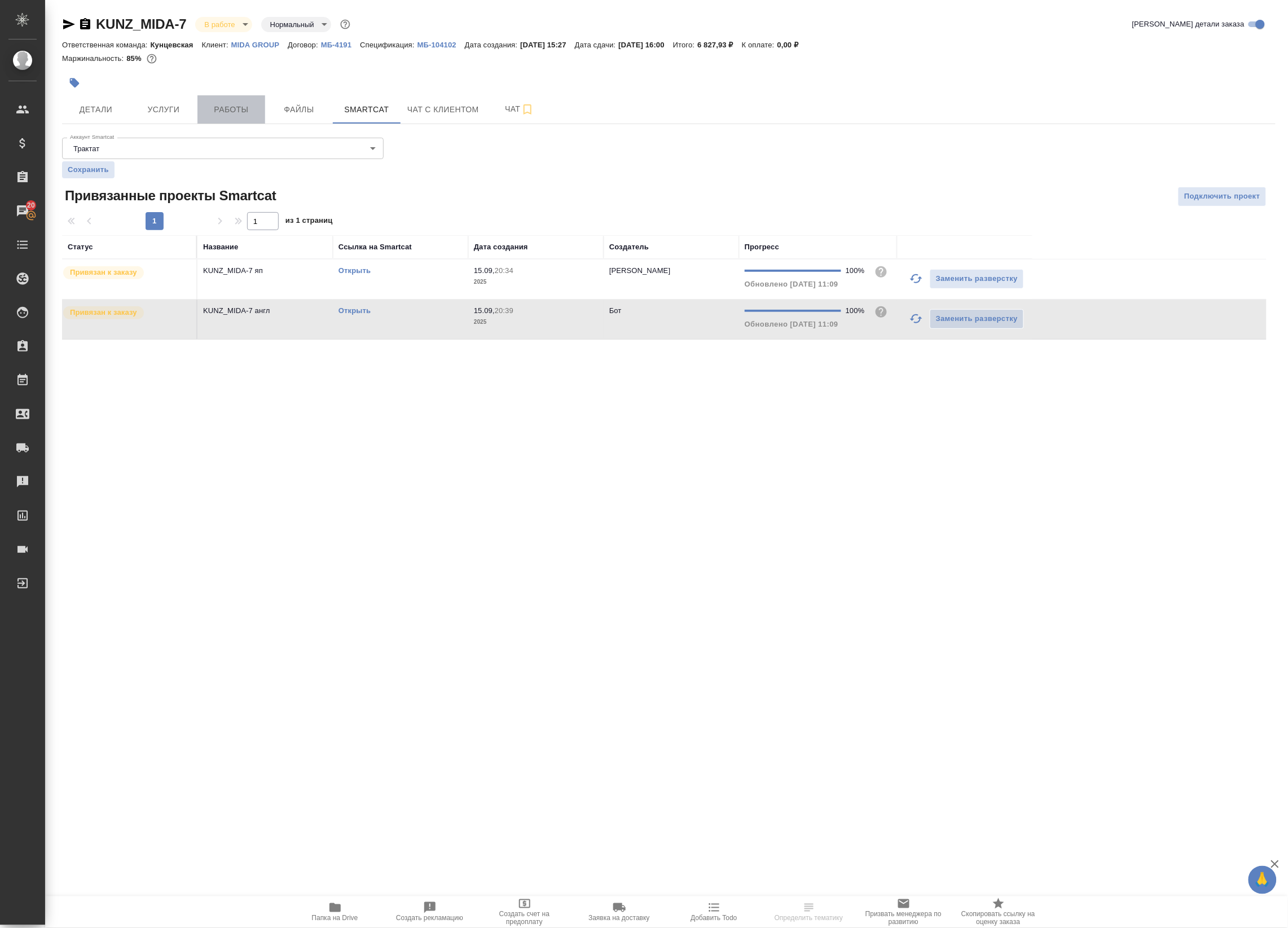
click at [230, 101] on button "Работы" at bounding box center [232, 109] width 68 height 28
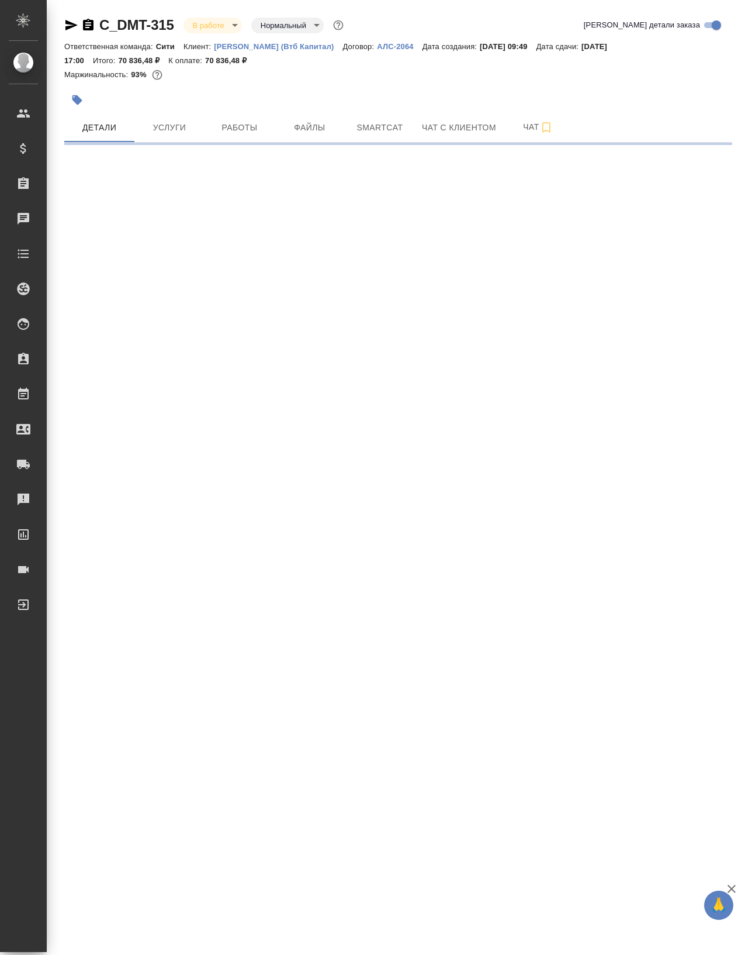
select select "RU"
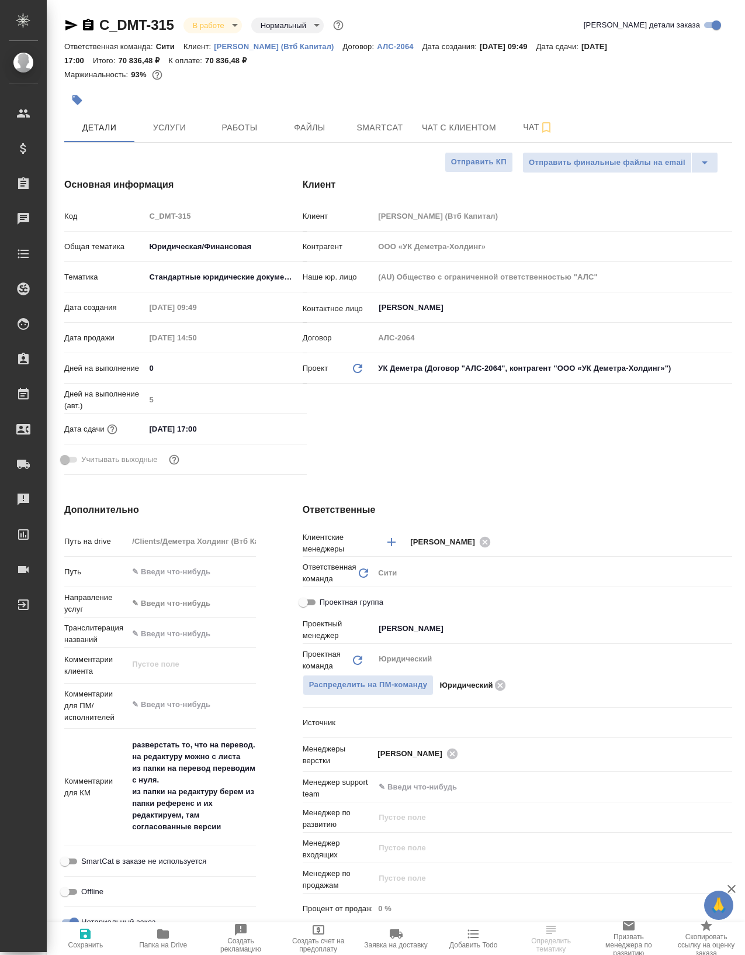
type textarea "x"
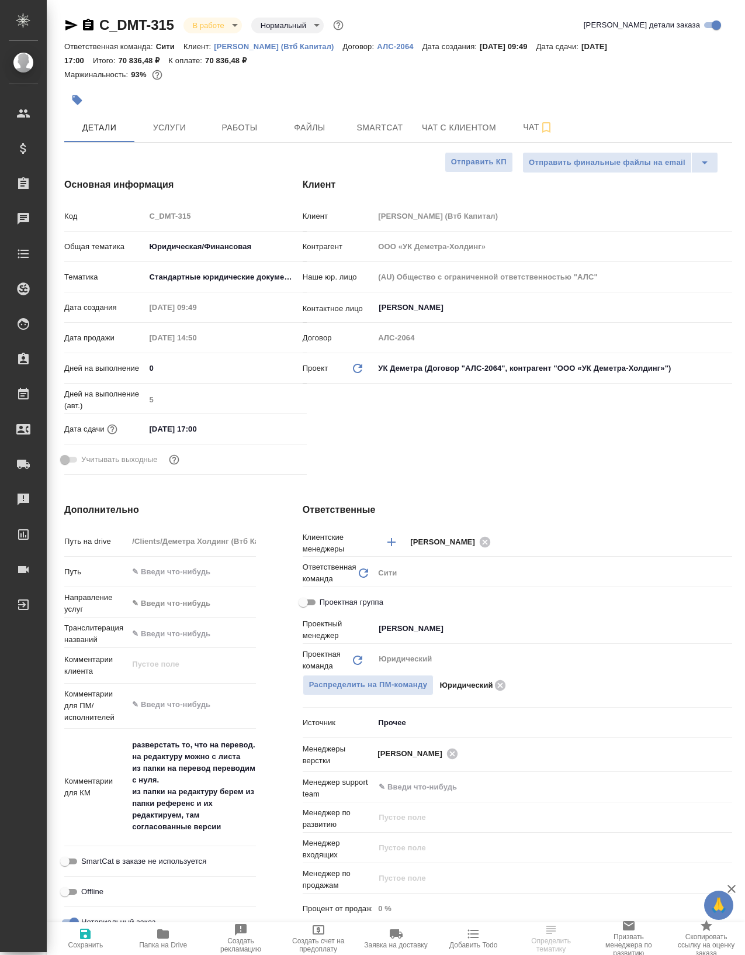
type textarea "x"
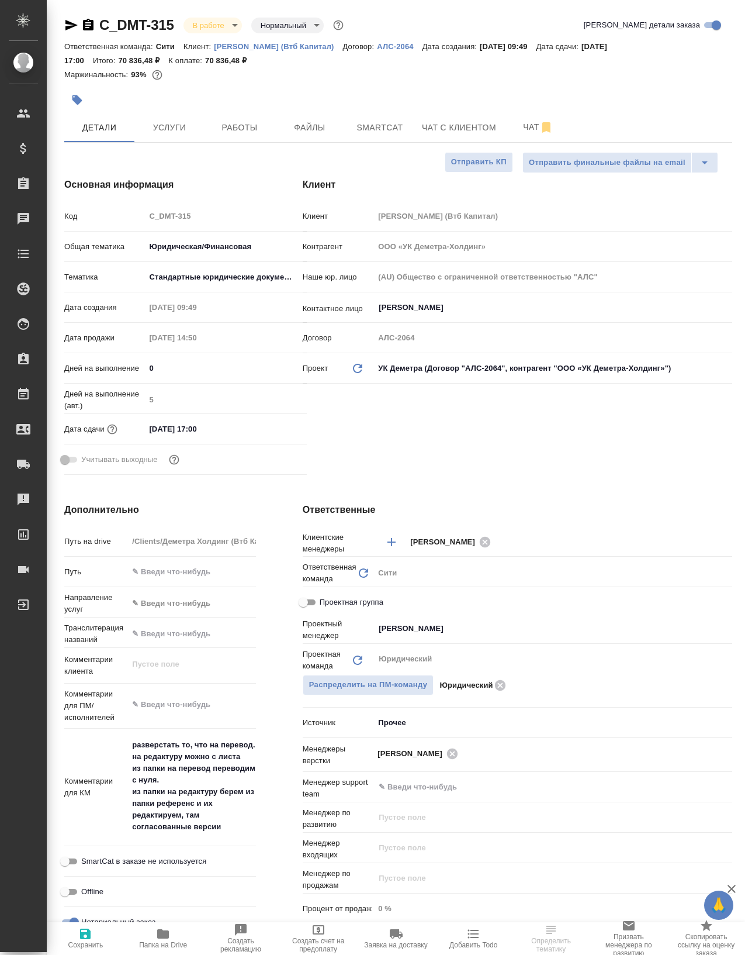
type textarea "x"
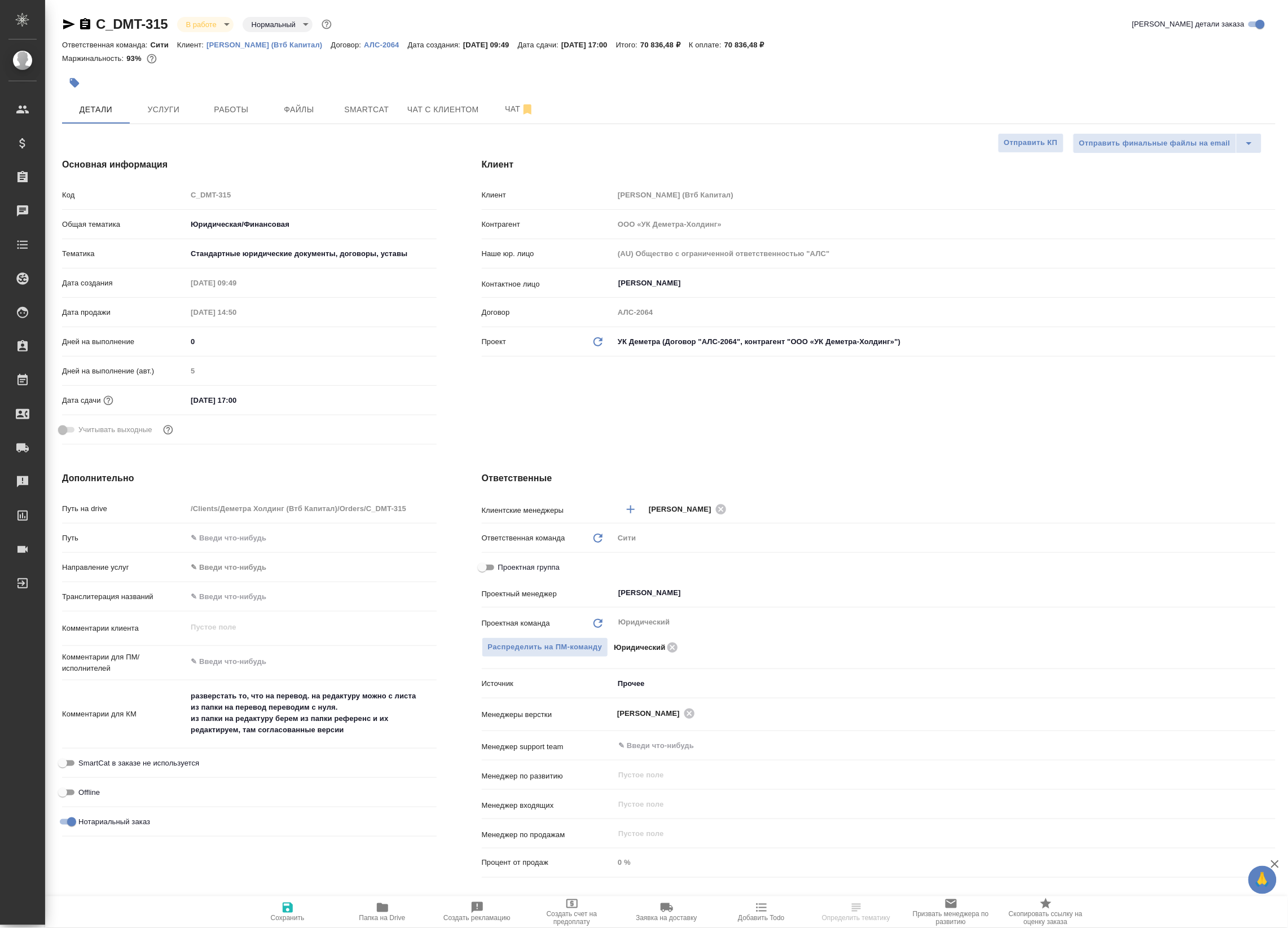
type textarea "x"
click at [217, 119] on button "Работы" at bounding box center [232, 109] width 68 height 28
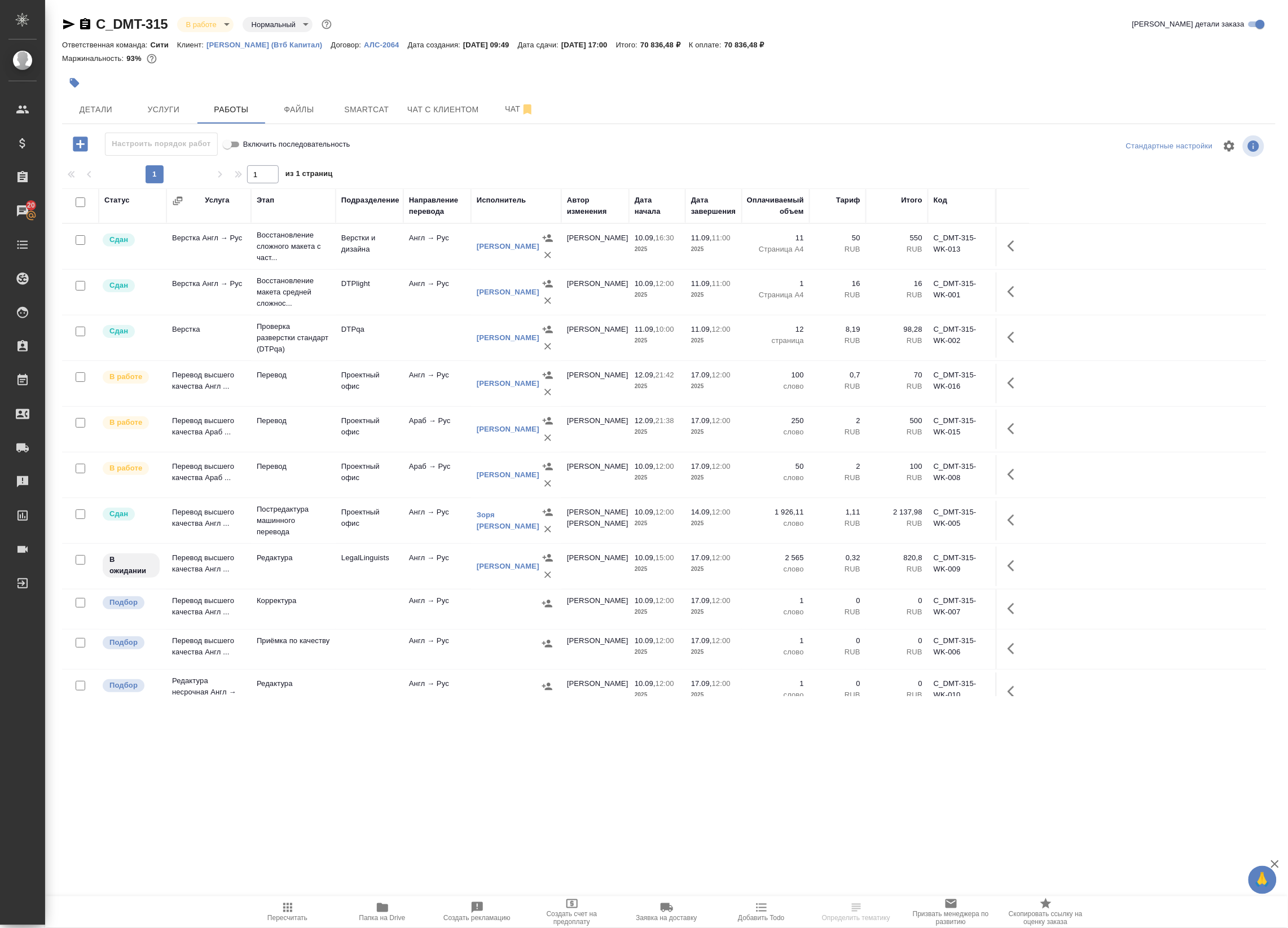
click at [429, 576] on td "Англ → Рус" at bounding box center [437, 565] width 68 height 40
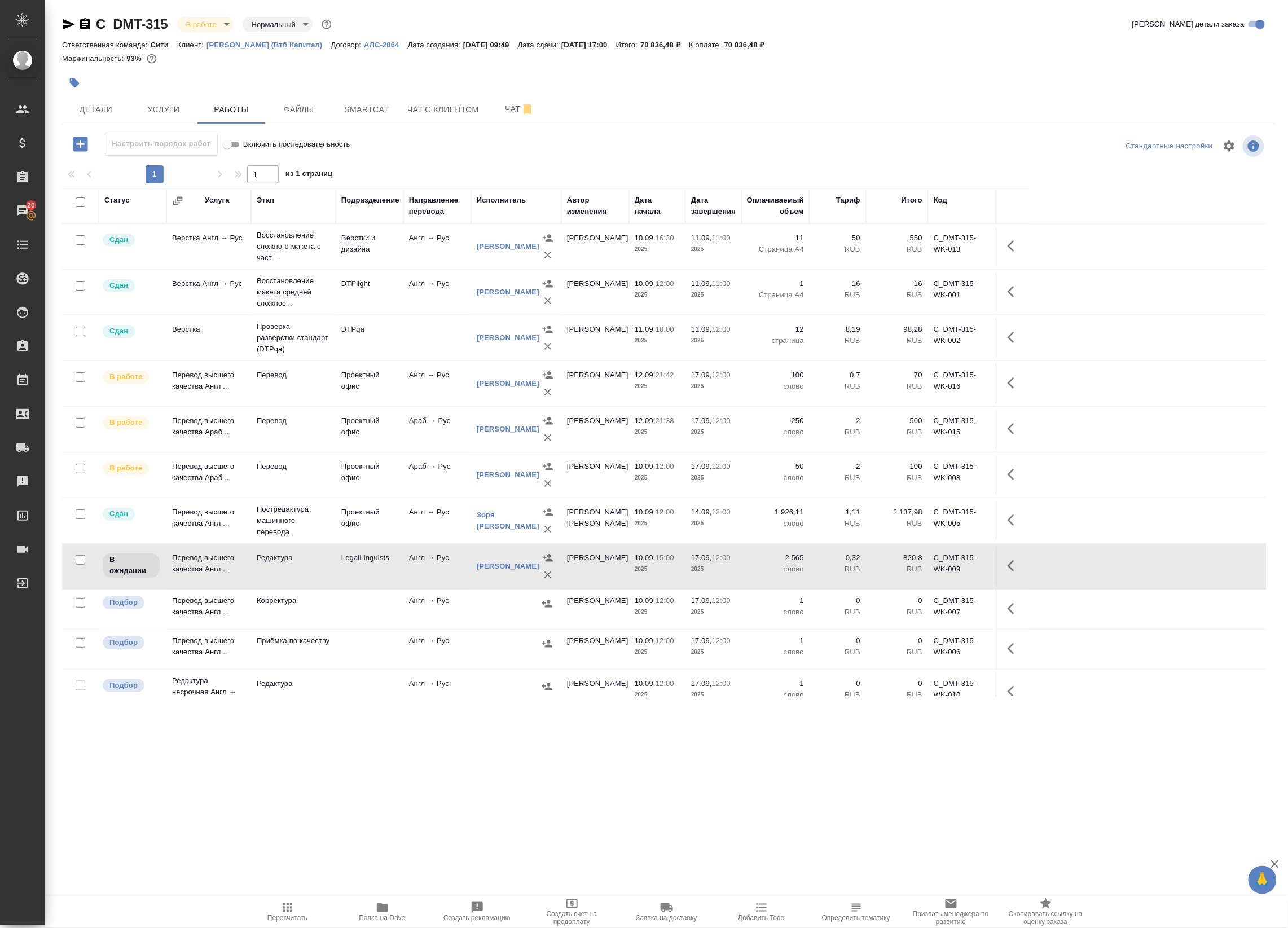
click at [429, 576] on td "Англ → Рус" at bounding box center [437, 565] width 68 height 40
click at [332, 570] on td "Редактура" at bounding box center [293, 565] width 85 height 40
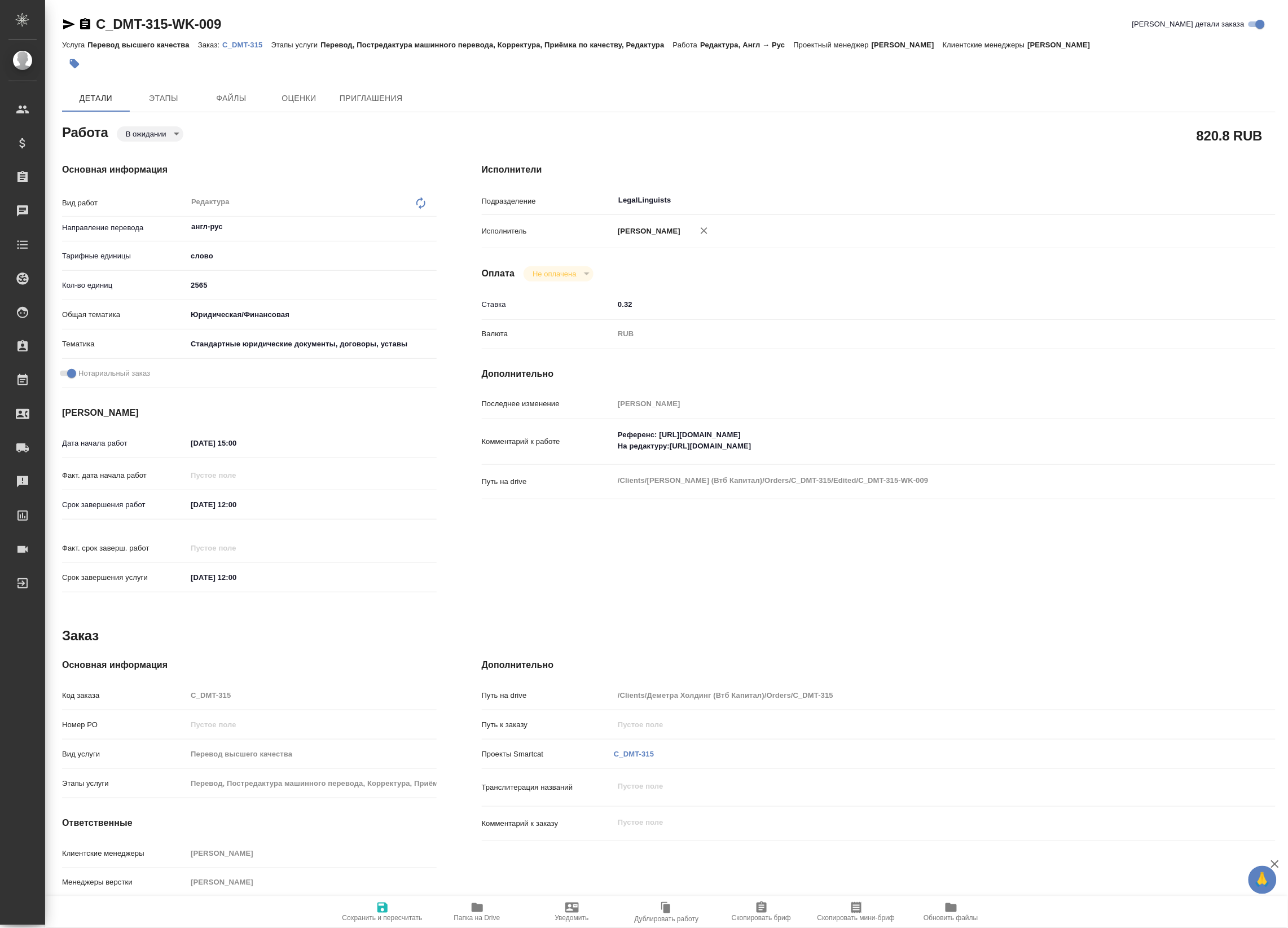
type textarea "x"
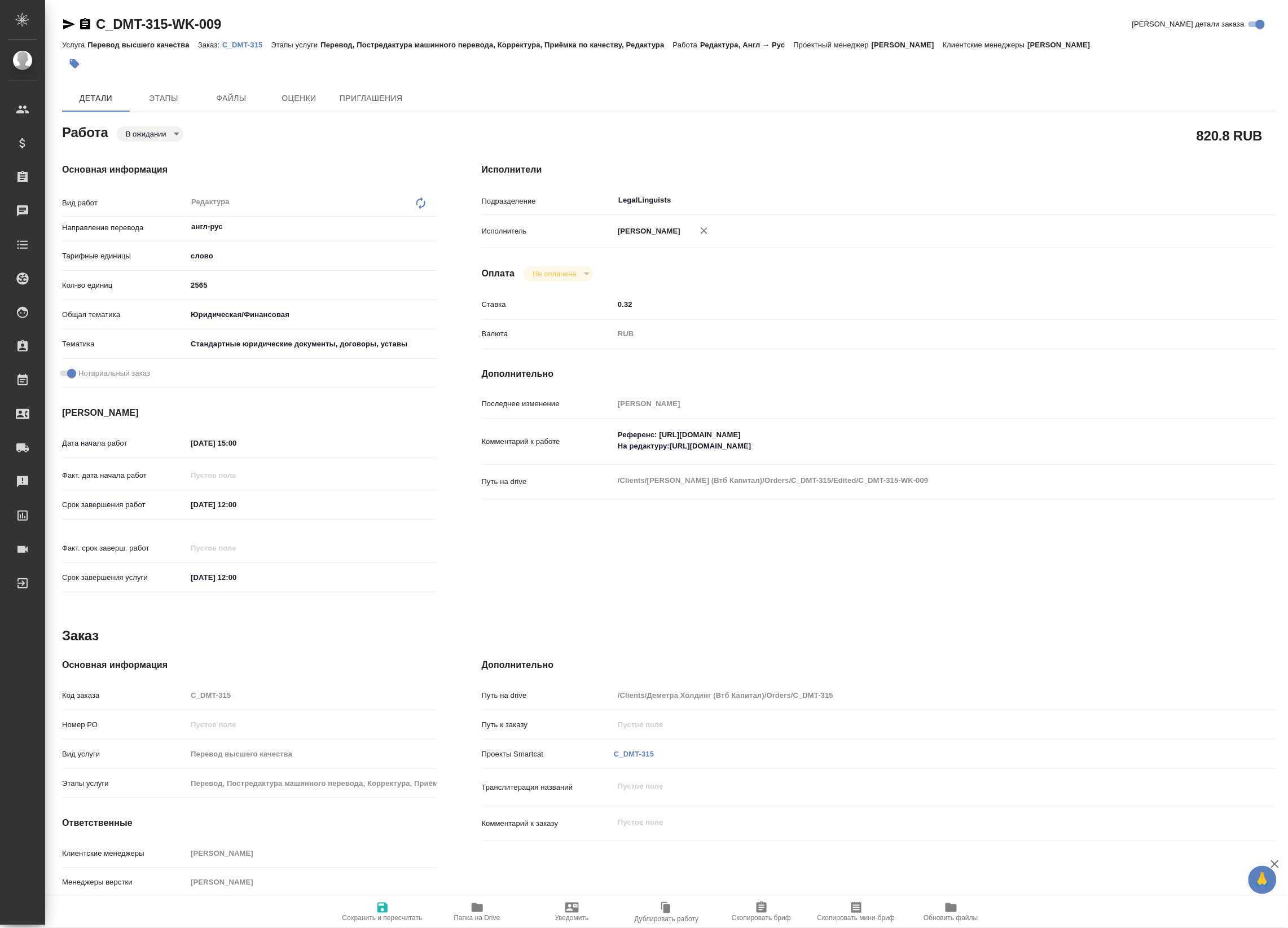
type textarea "x"
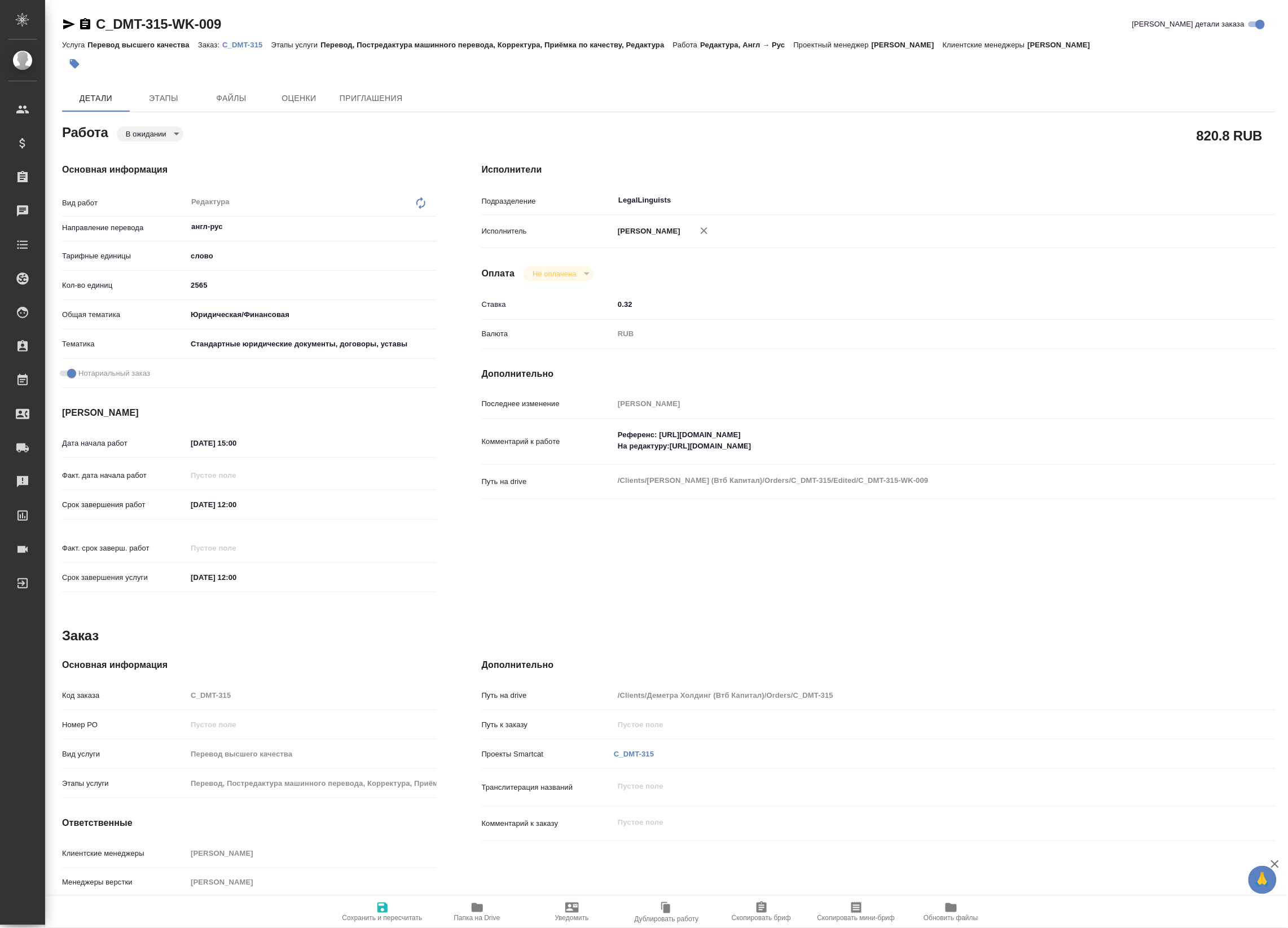
type textarea "x"
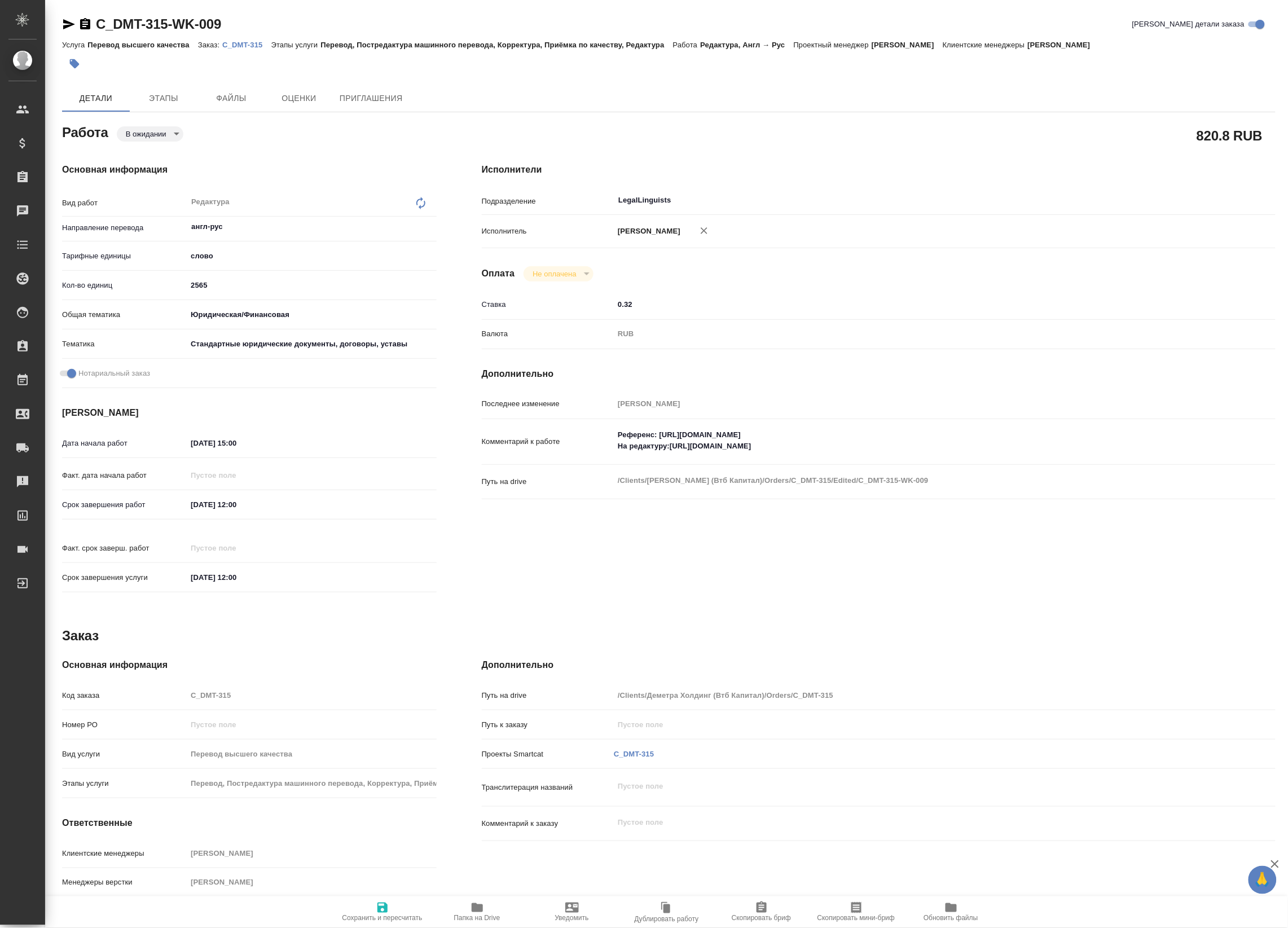
type textarea "x"
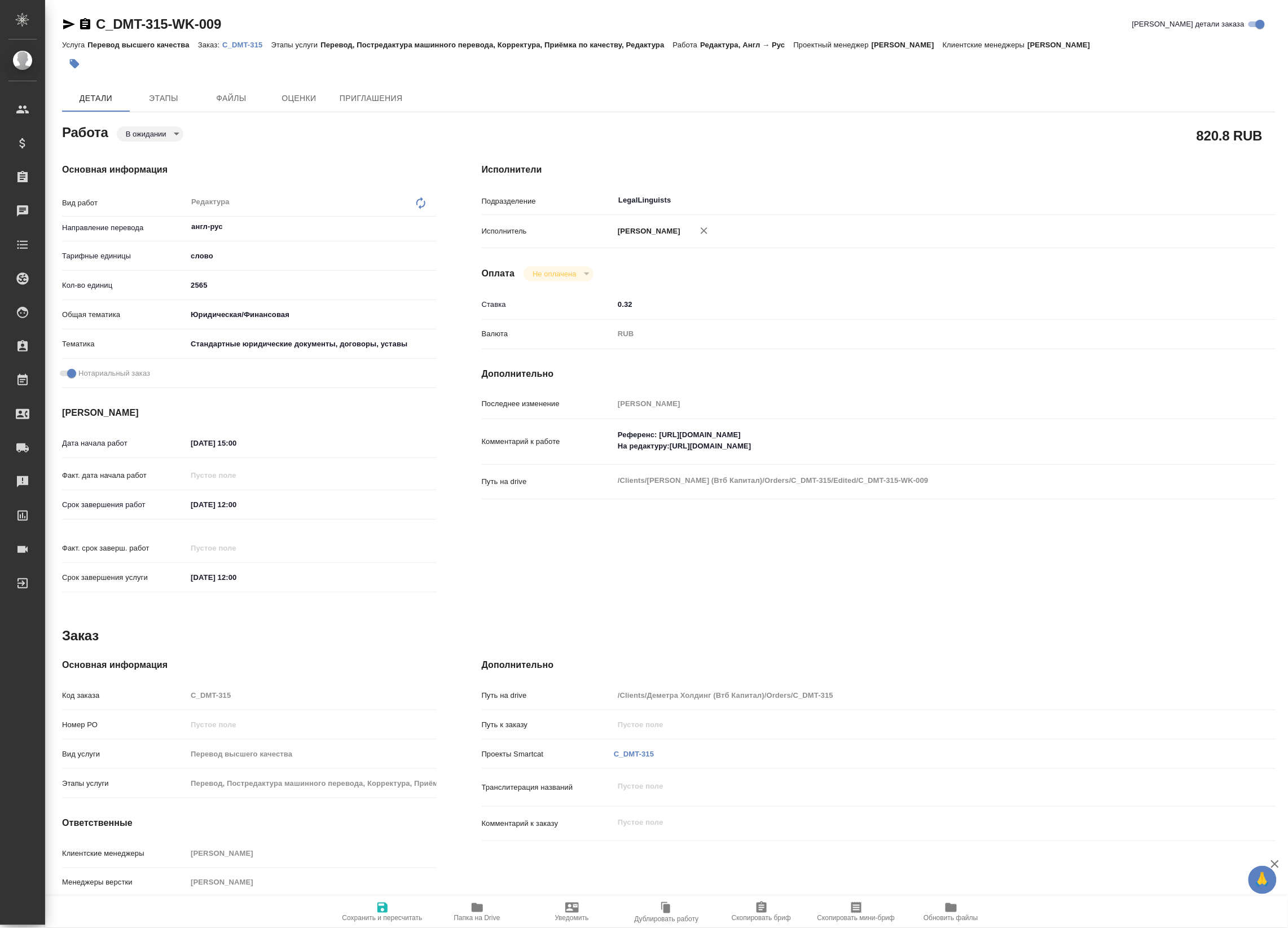
type textarea "x"
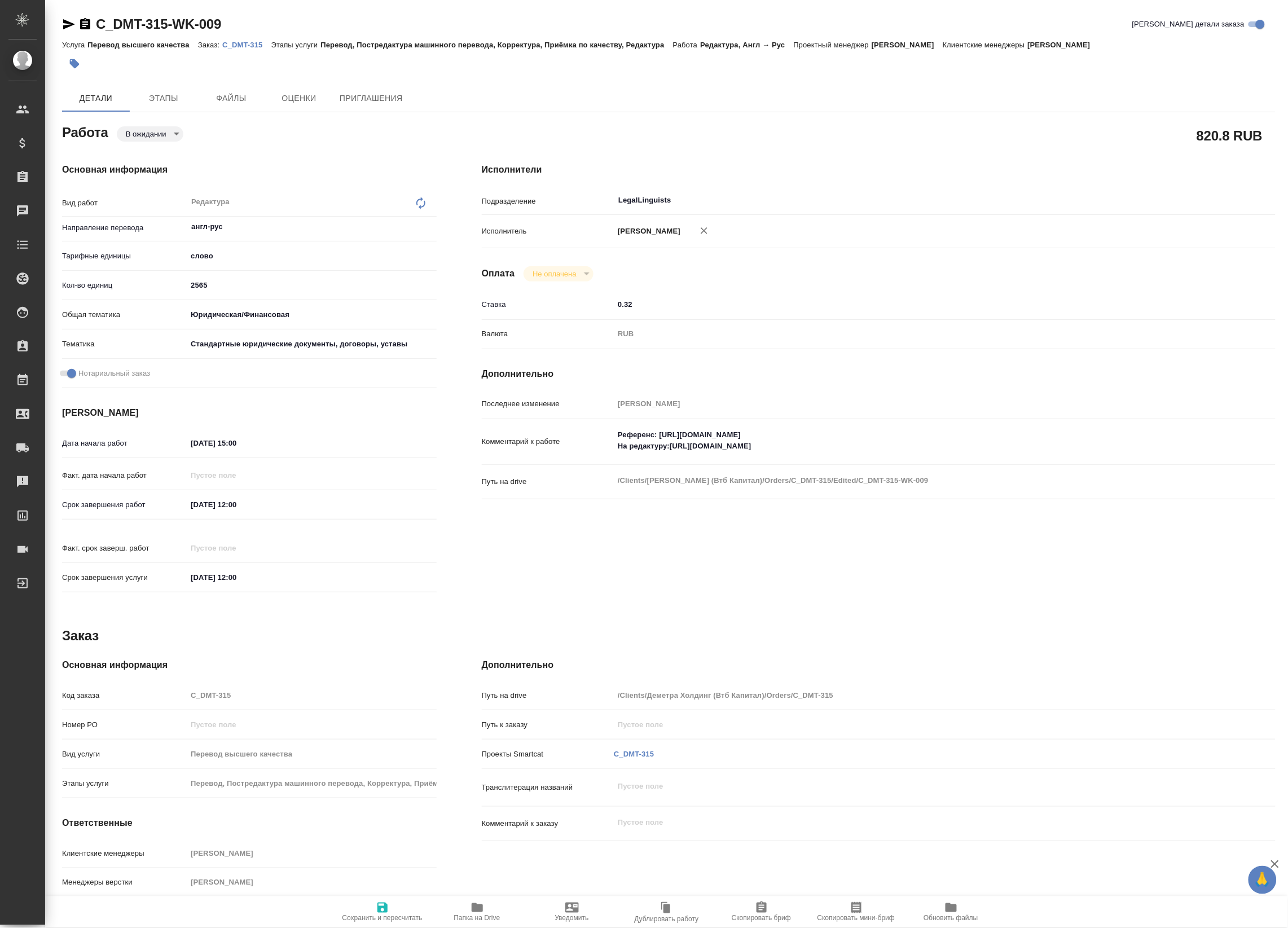
type textarea "x"
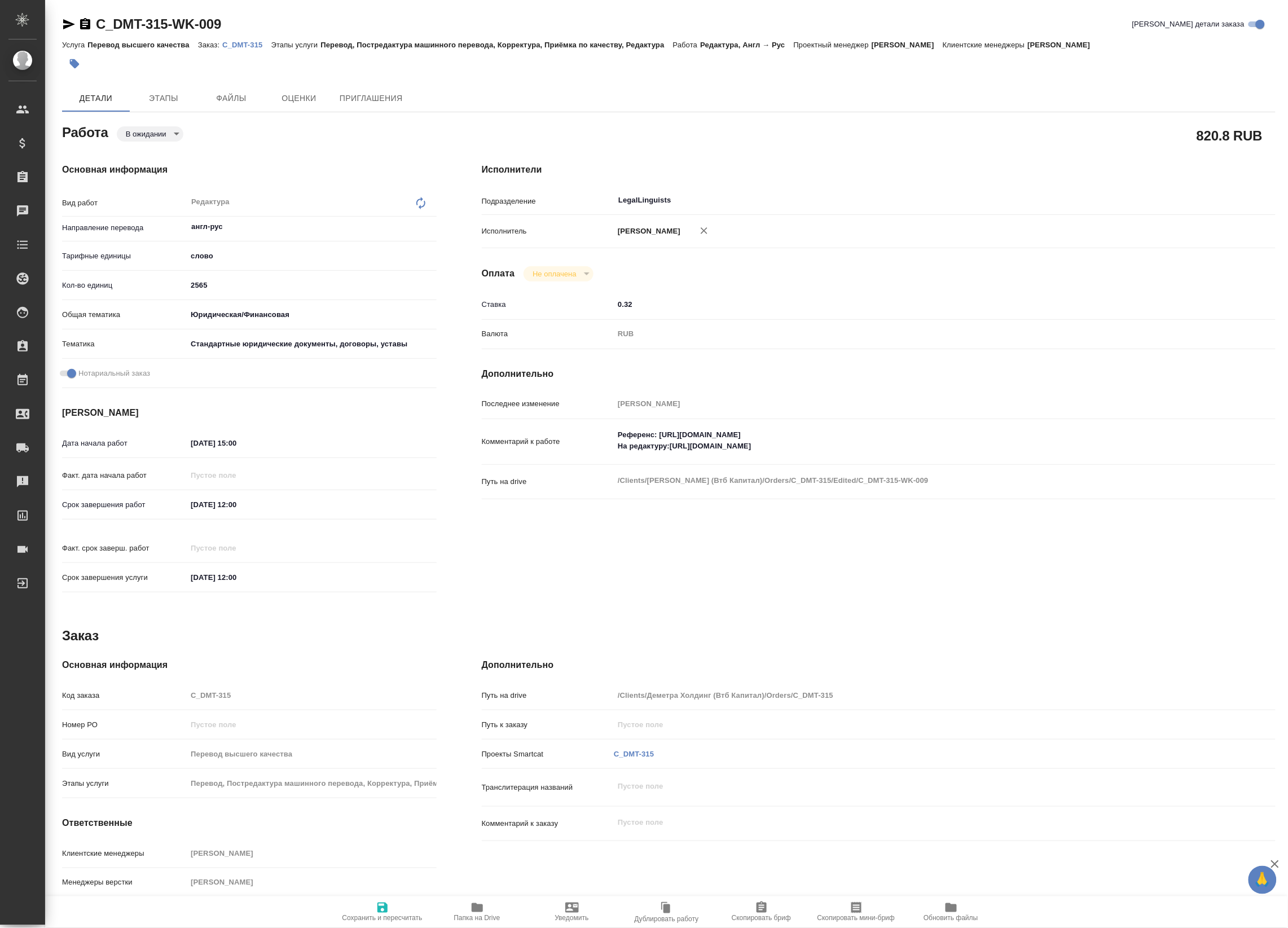
type textarea "x"
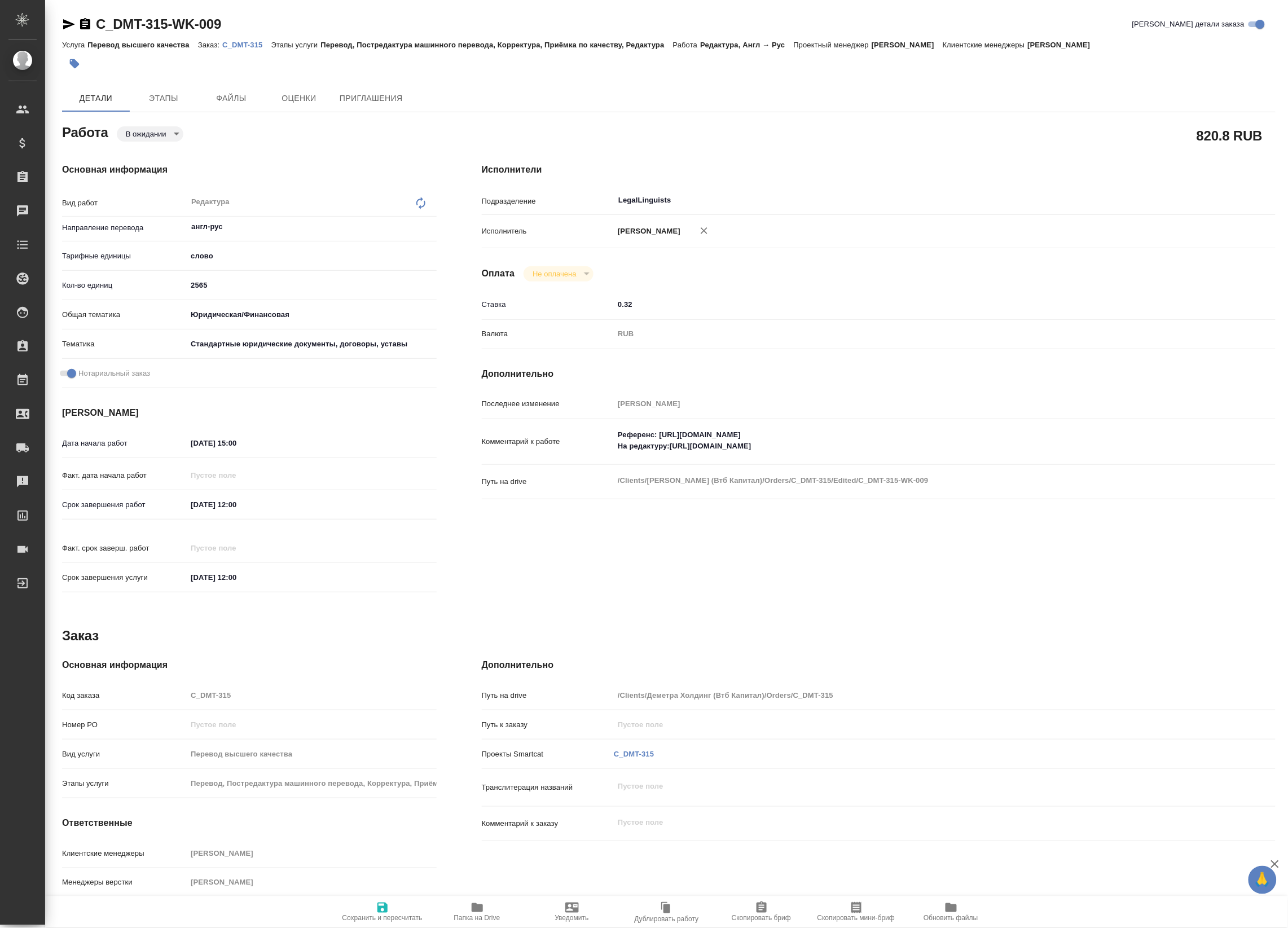
type textarea "x"
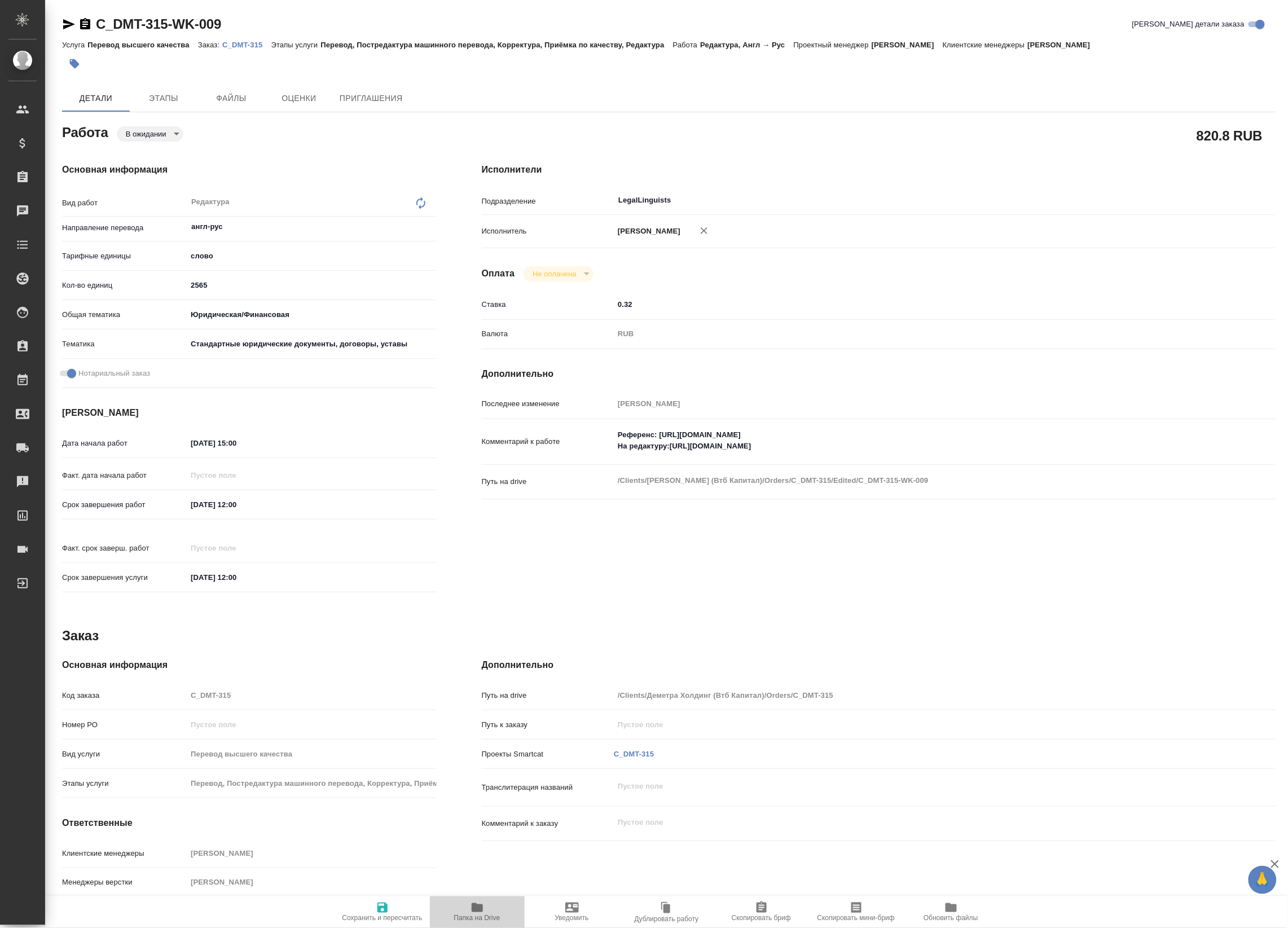
click at [468, 912] on span "Папка на Drive" at bounding box center [477, 912] width 81 height 21
click at [71, 22] on icon "button" at bounding box center [69, 24] width 14 height 14
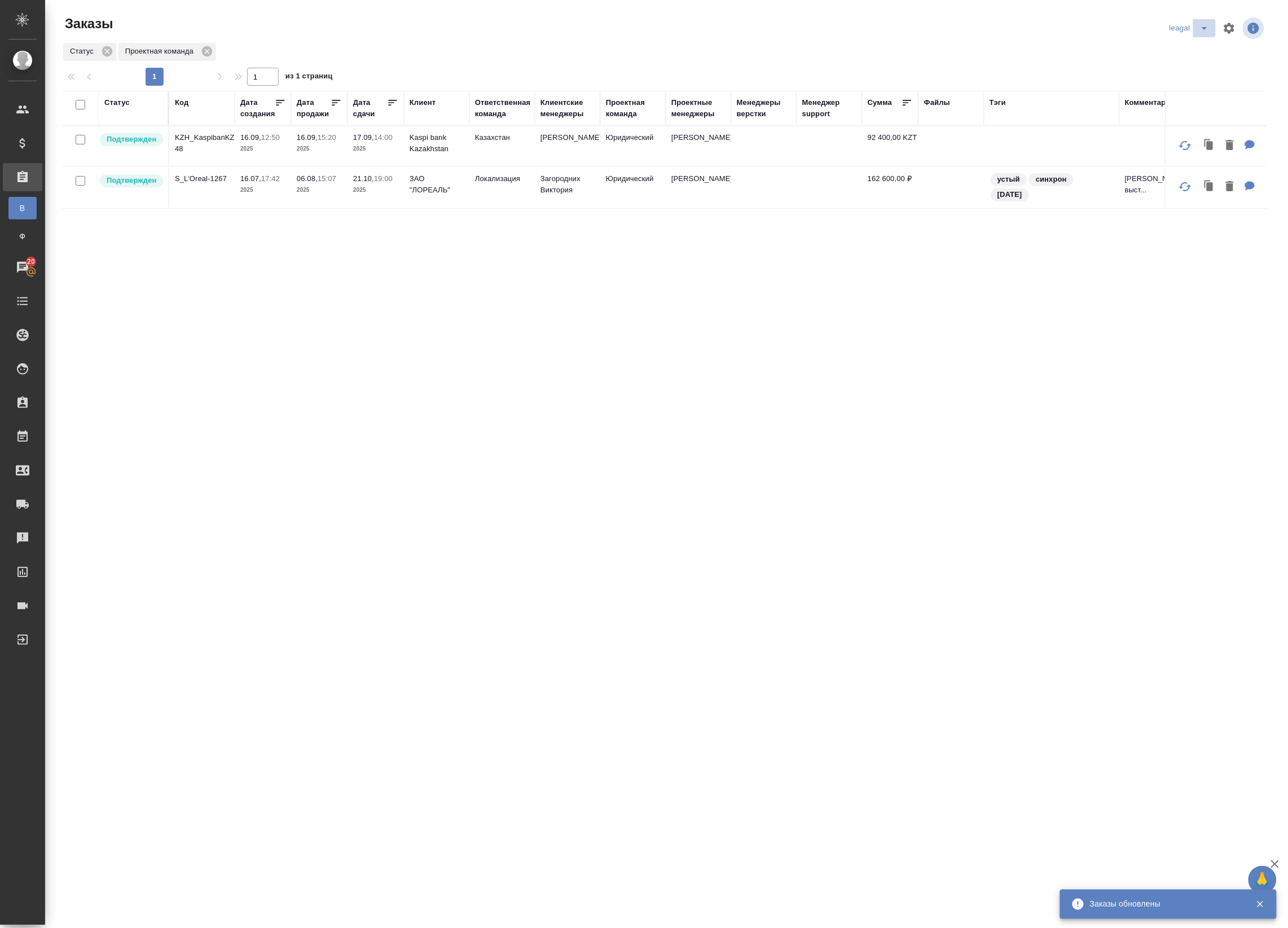
click at [1211, 26] on icon "split button" at bounding box center [1204, 28] width 14 height 14
click at [1186, 44] on li "Артак" at bounding box center [1191, 50] width 49 height 18
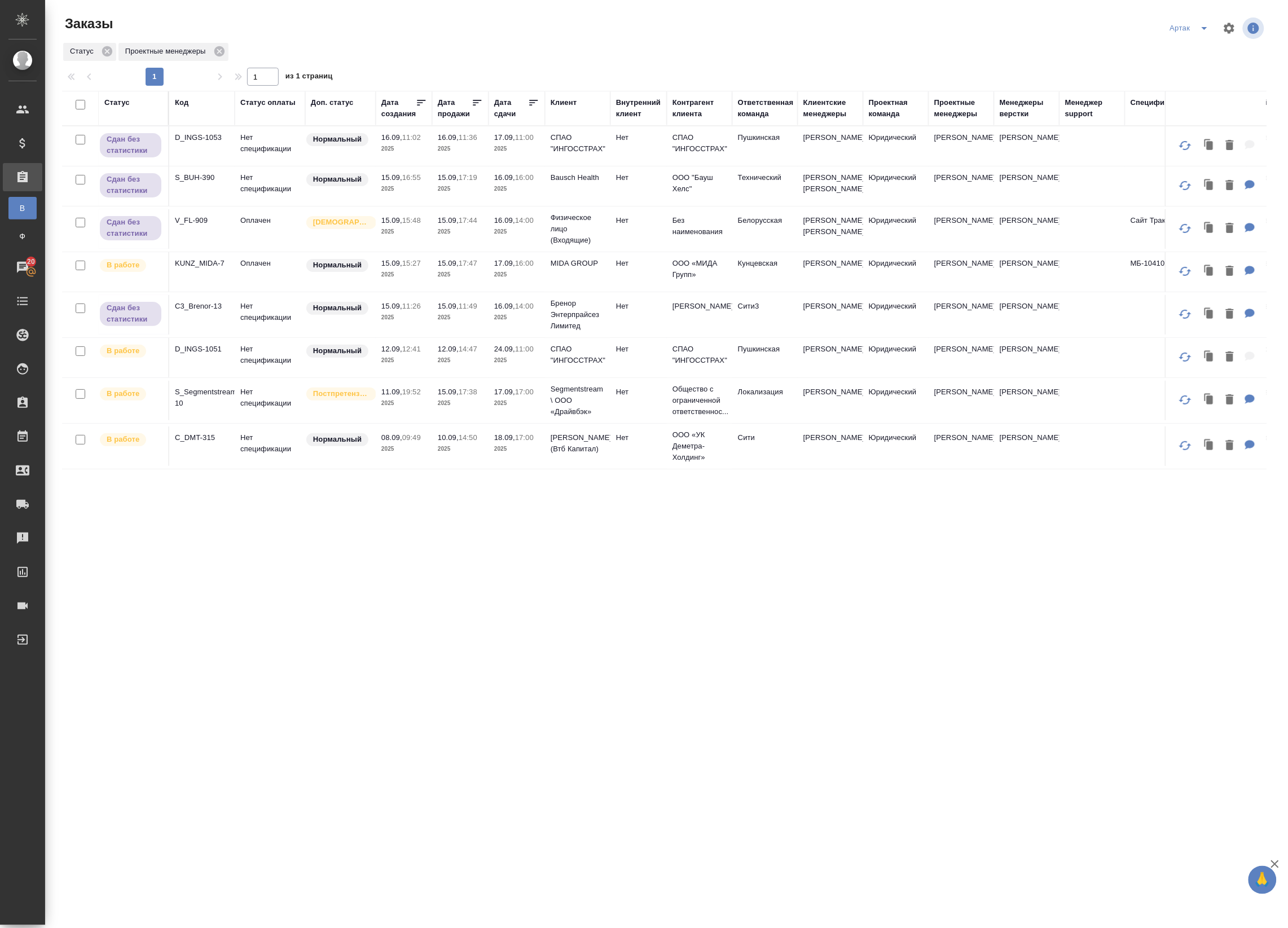
click at [528, 454] on p "2025" at bounding box center [516, 449] width 45 height 12
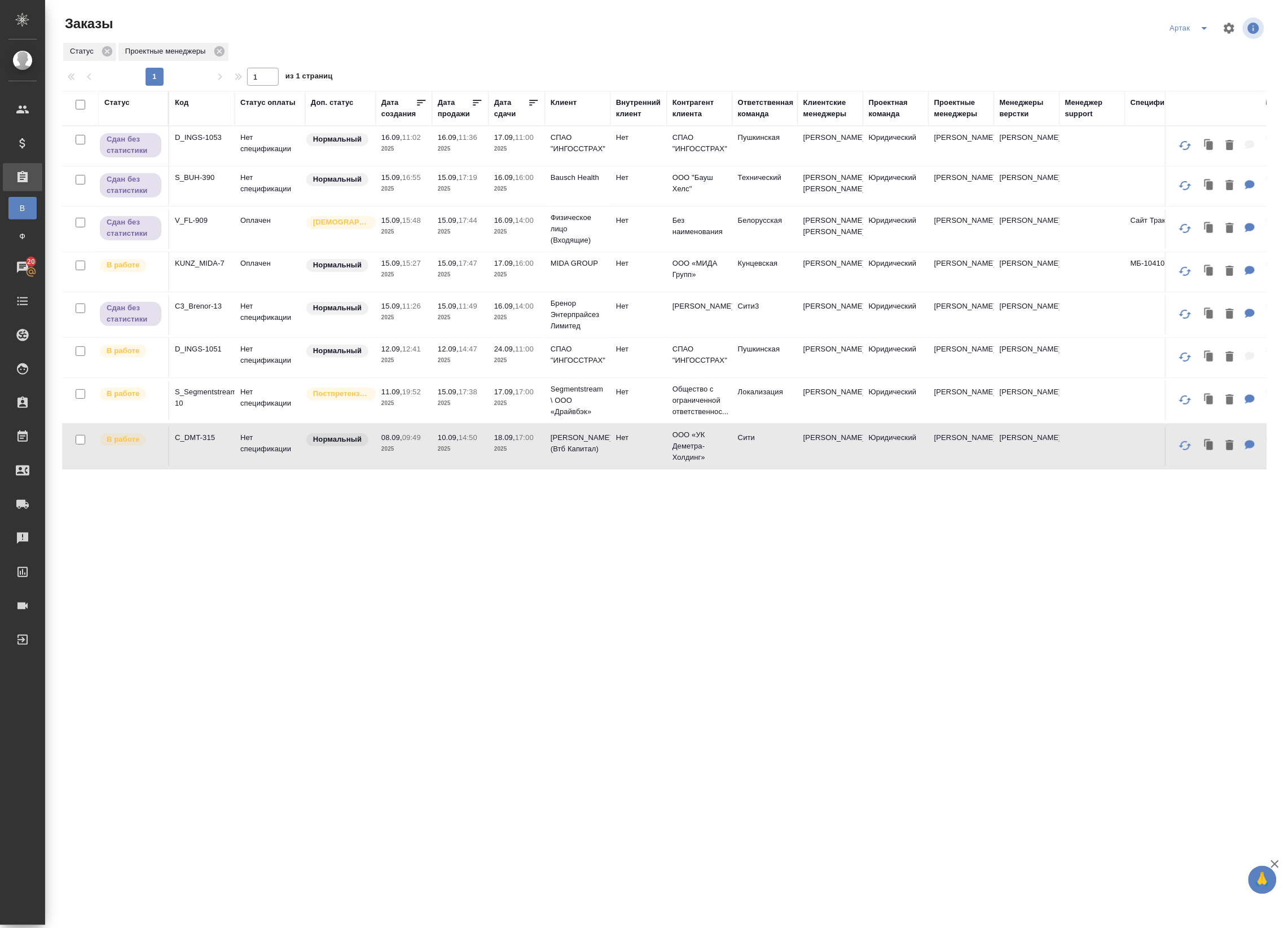
click at [528, 454] on p "2025" at bounding box center [516, 449] width 45 height 12
click at [502, 421] on td "17.09, 17:00 2025" at bounding box center [516, 400] width 56 height 40
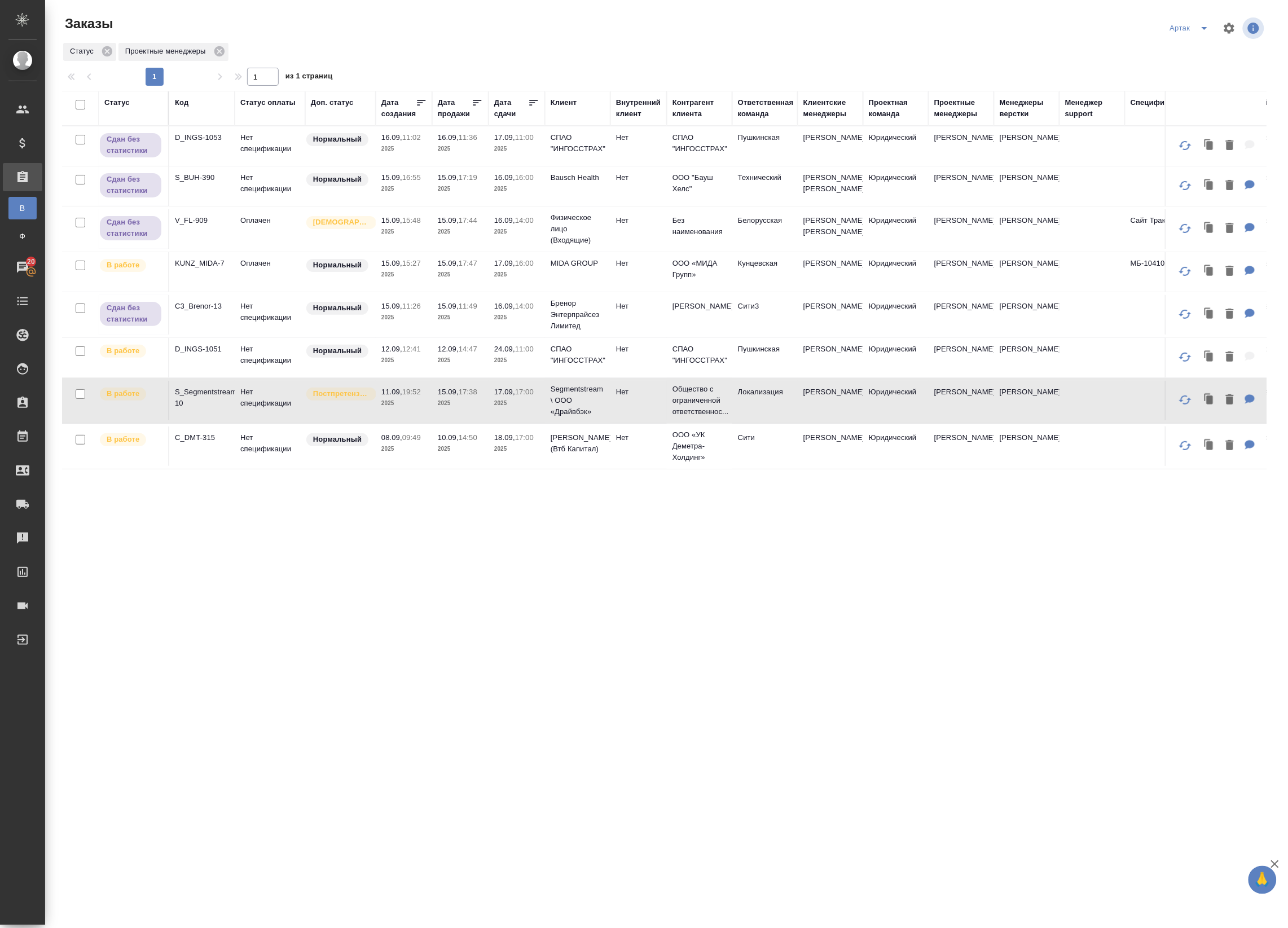
click at [506, 366] on p "2025" at bounding box center [516, 361] width 45 height 12
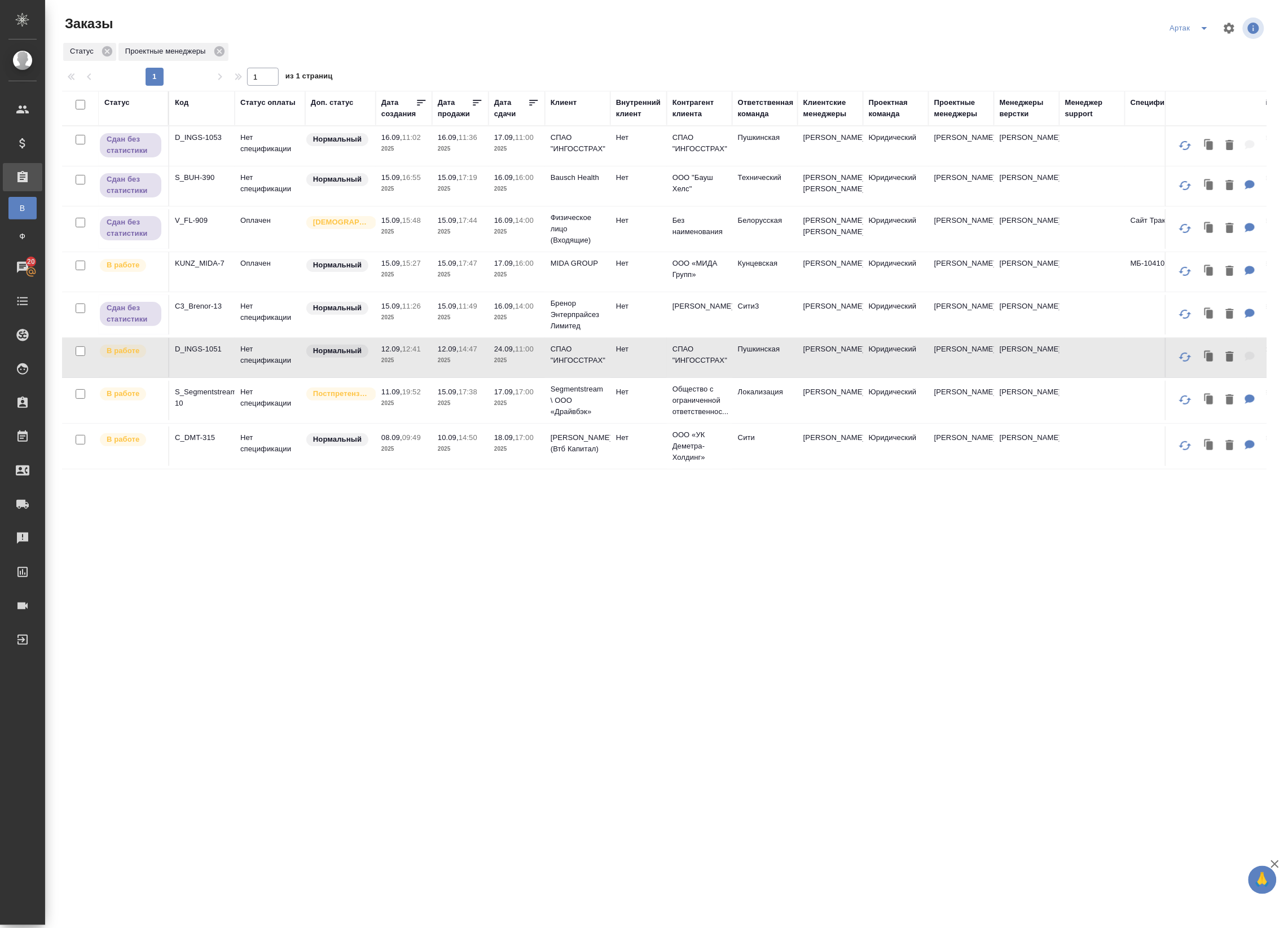
click at [506, 366] on p "2025" at bounding box center [516, 361] width 45 height 12
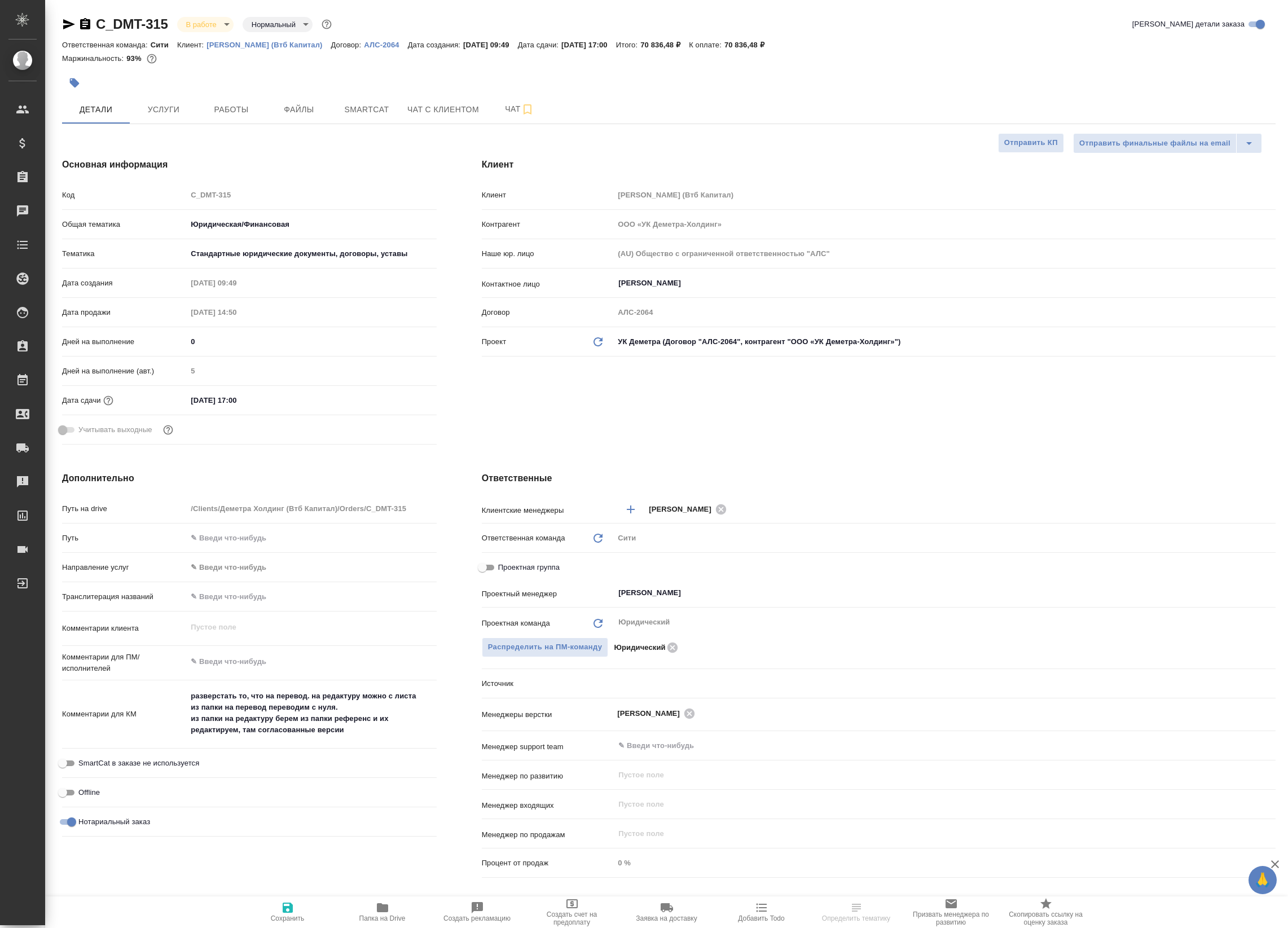
select select "RU"
click at [237, 114] on span "Работы" at bounding box center [232, 109] width 54 height 14
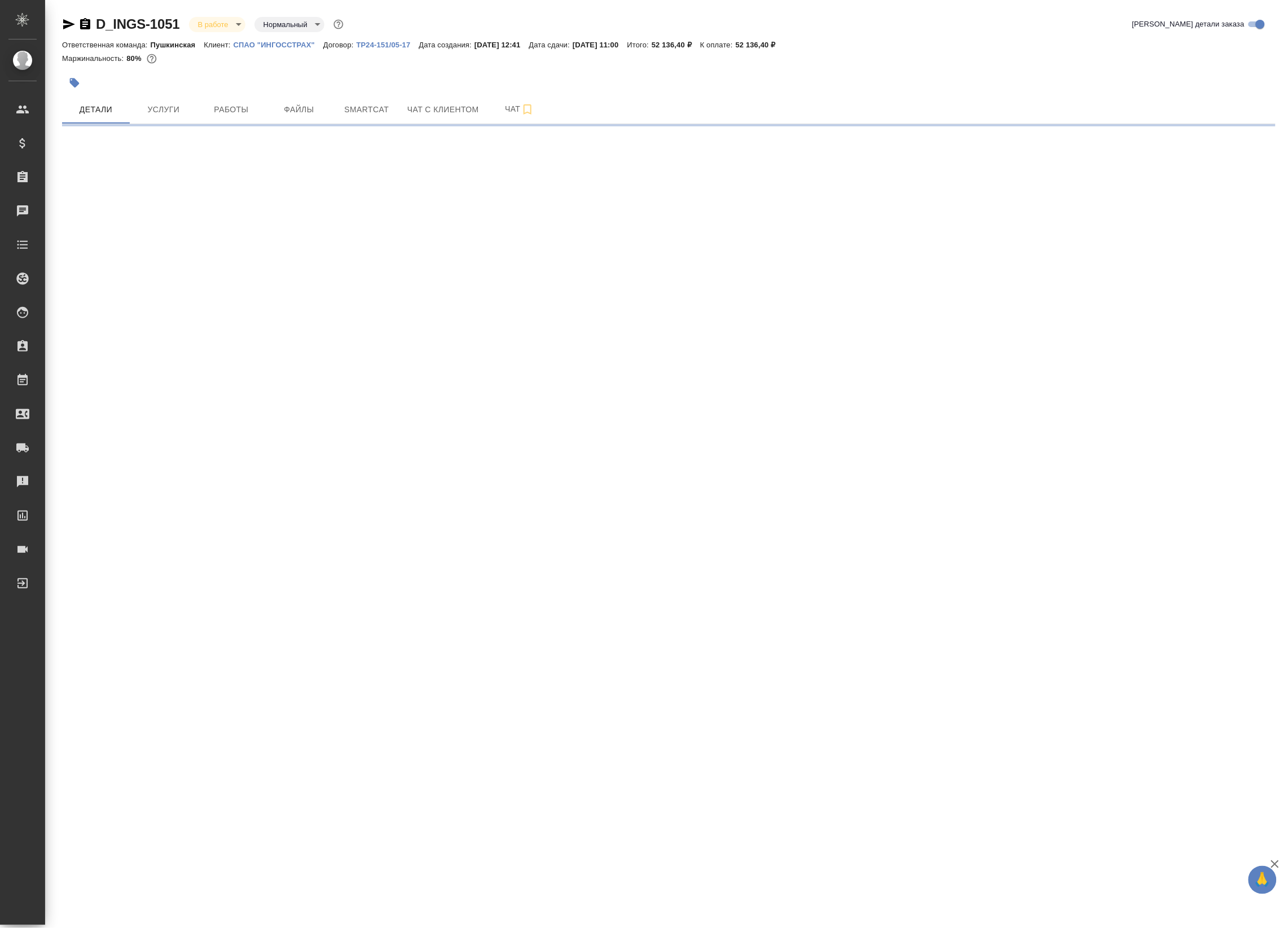
select select "RU"
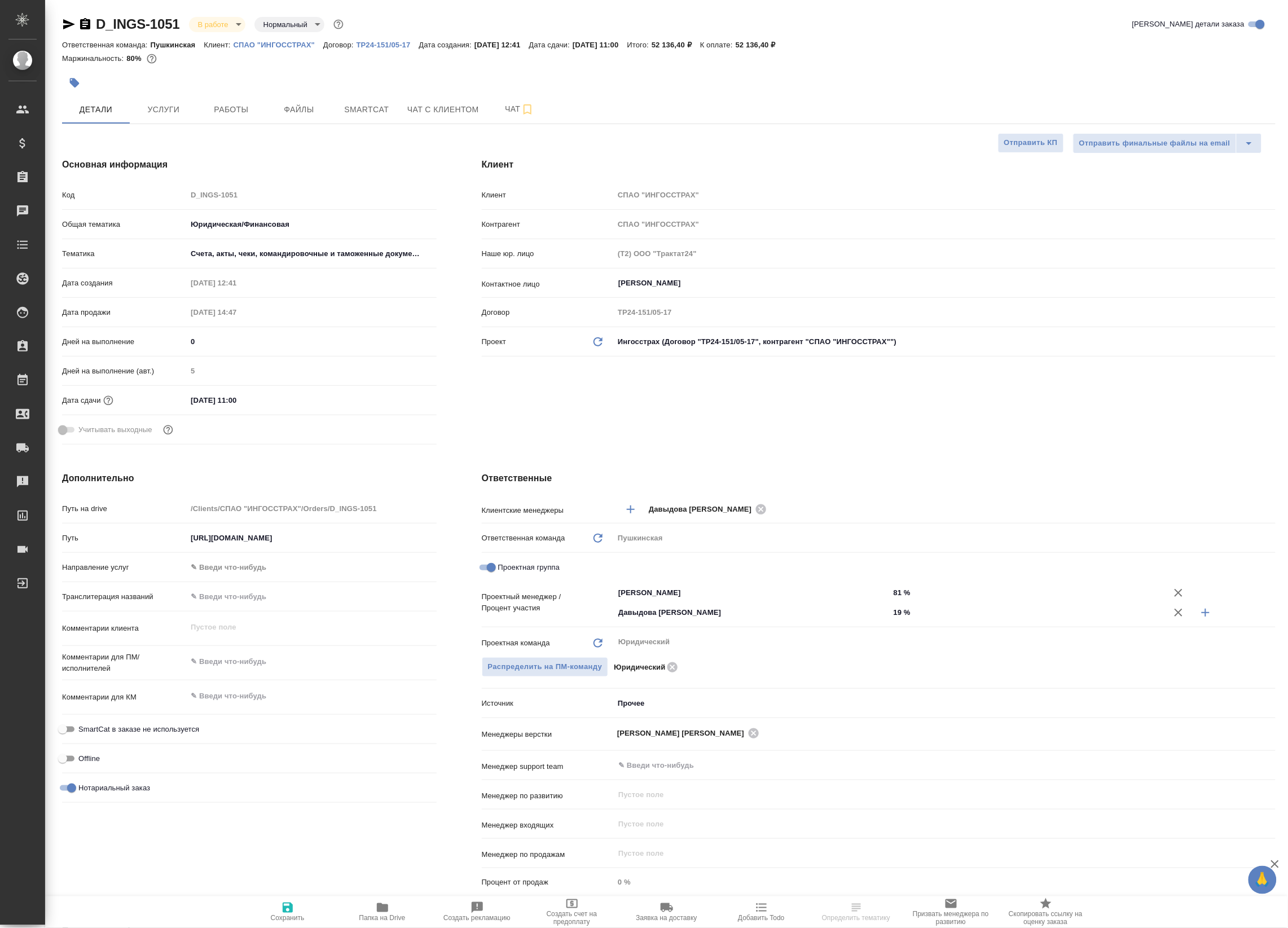
type textarea "x"
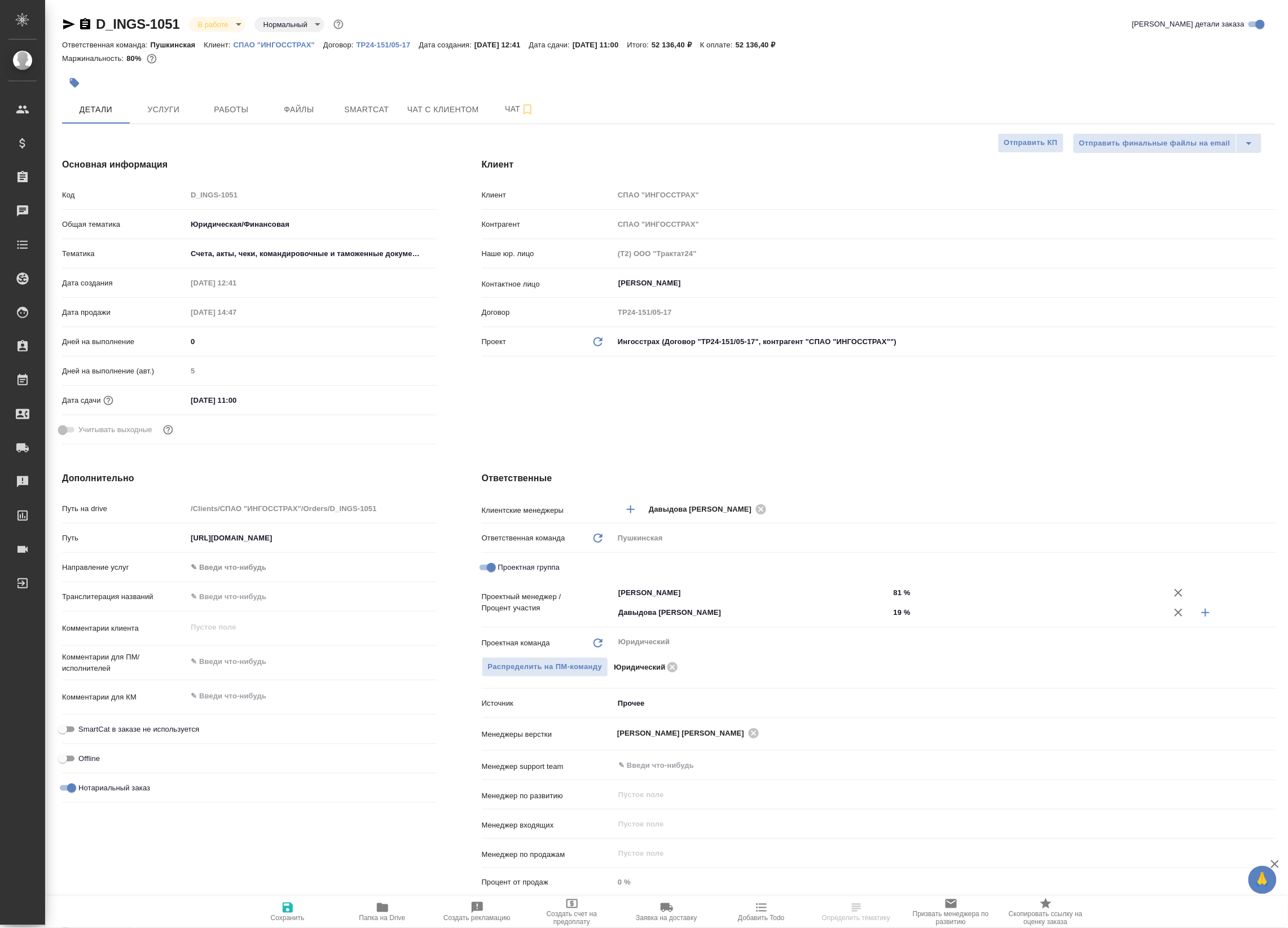
type textarea "x"
click at [241, 114] on span "Работы" at bounding box center [232, 109] width 54 height 14
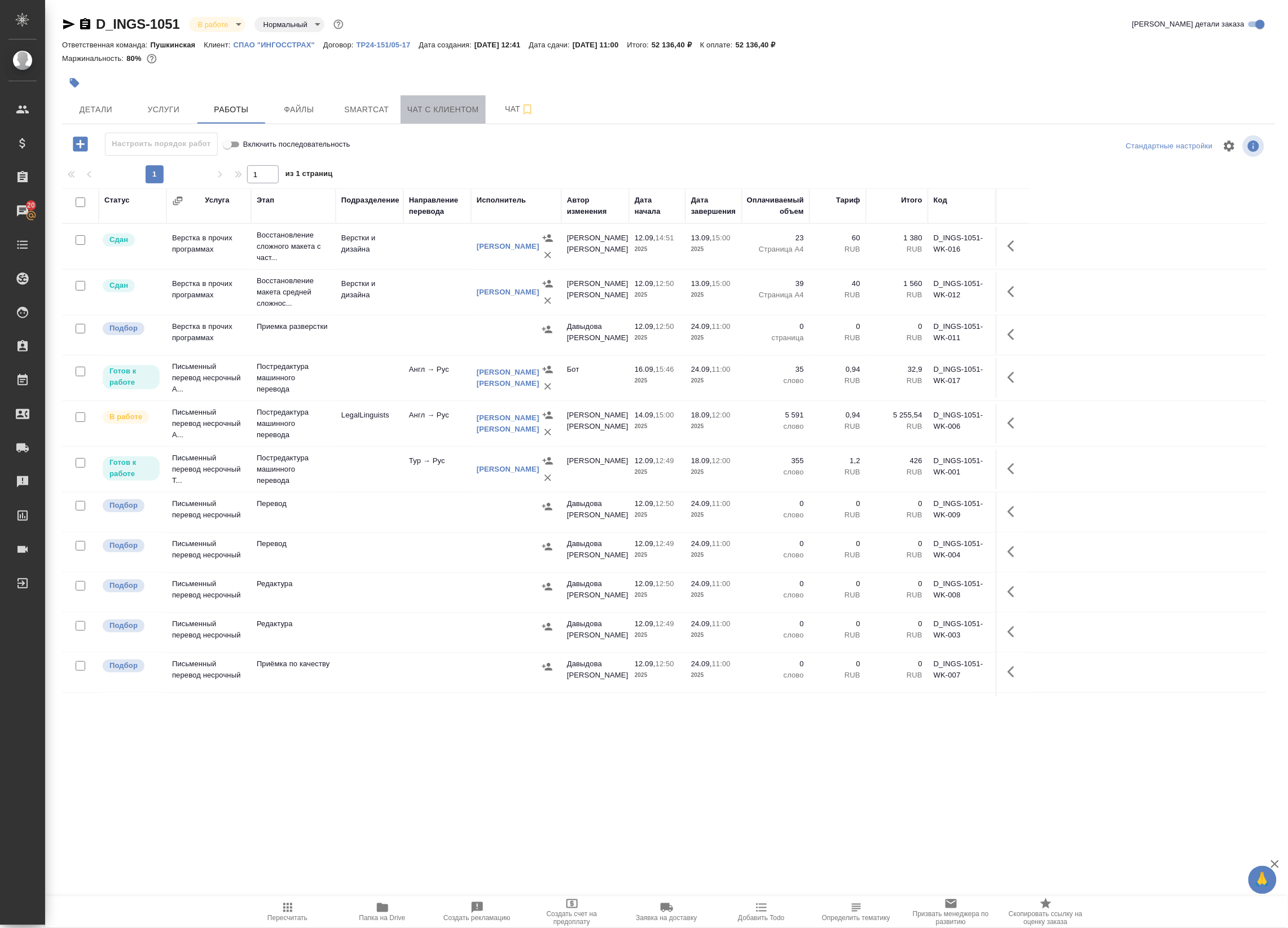
click at [429, 118] on button "Чат с клиентом" at bounding box center [443, 109] width 85 height 28
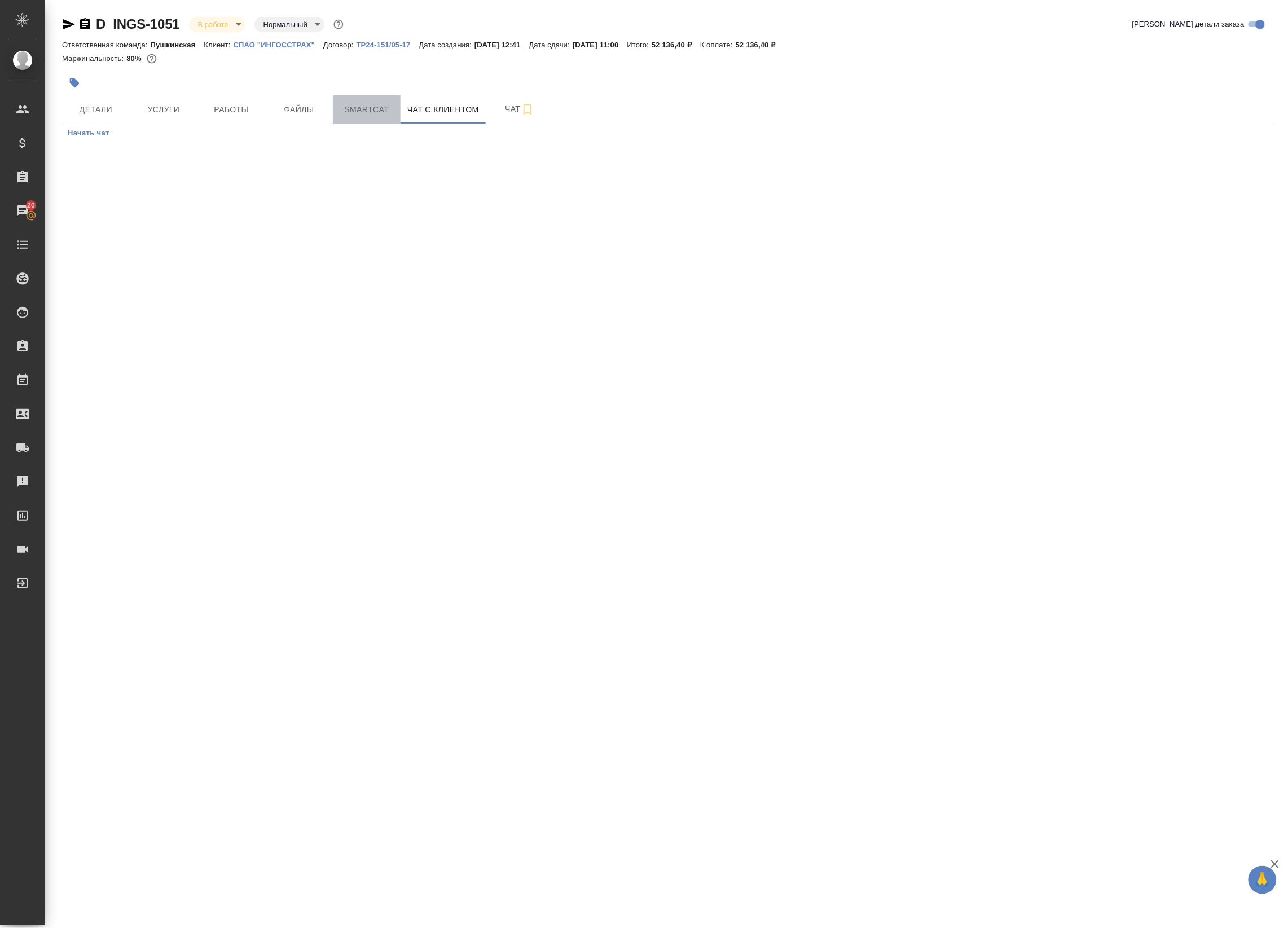
click at [344, 102] on span "Smartcat" at bounding box center [367, 109] width 54 height 14
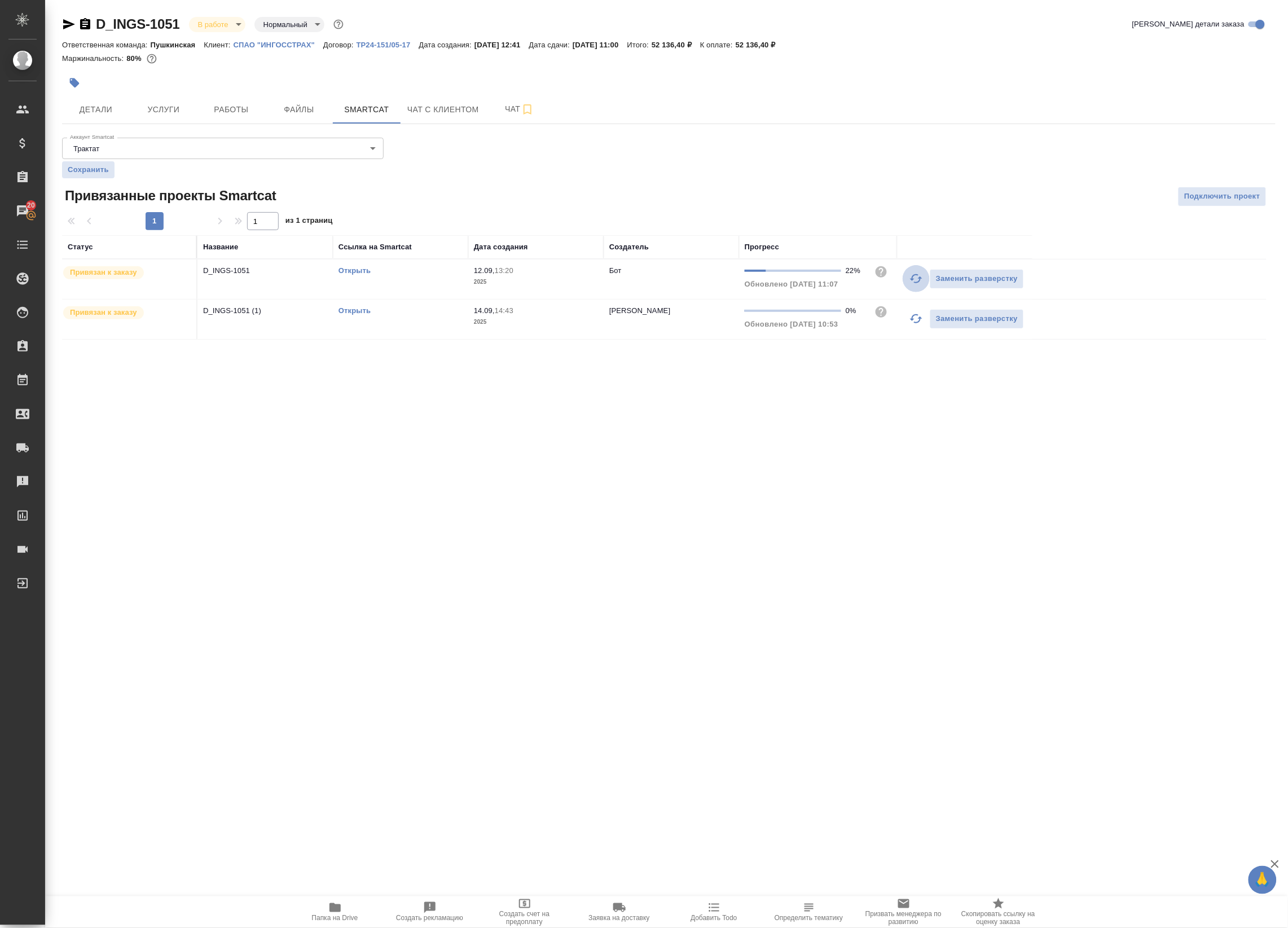
click at [920, 278] on icon "button" at bounding box center [916, 279] width 14 height 14
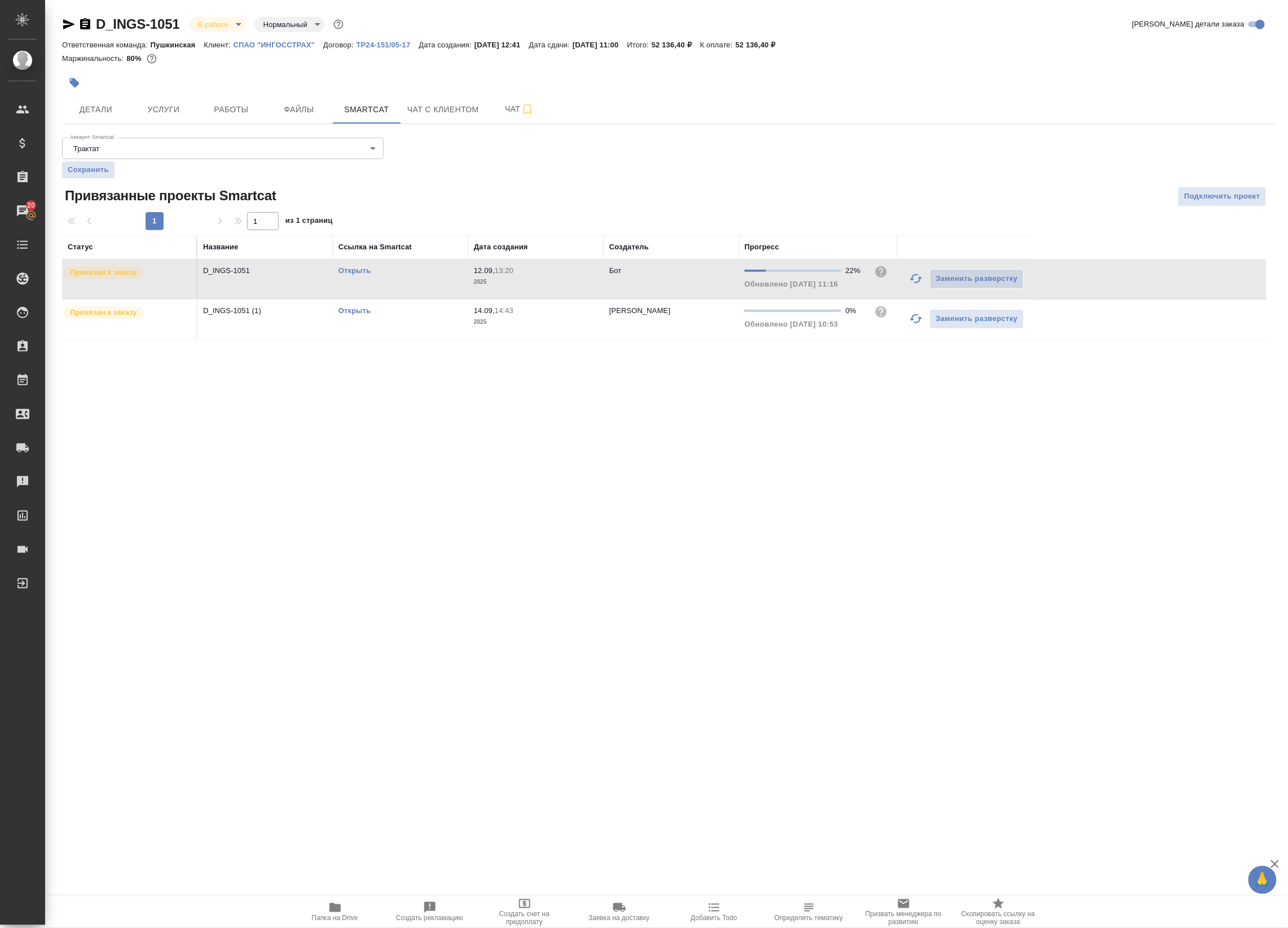
click at [918, 327] on button "button" at bounding box center [916, 318] width 27 height 27
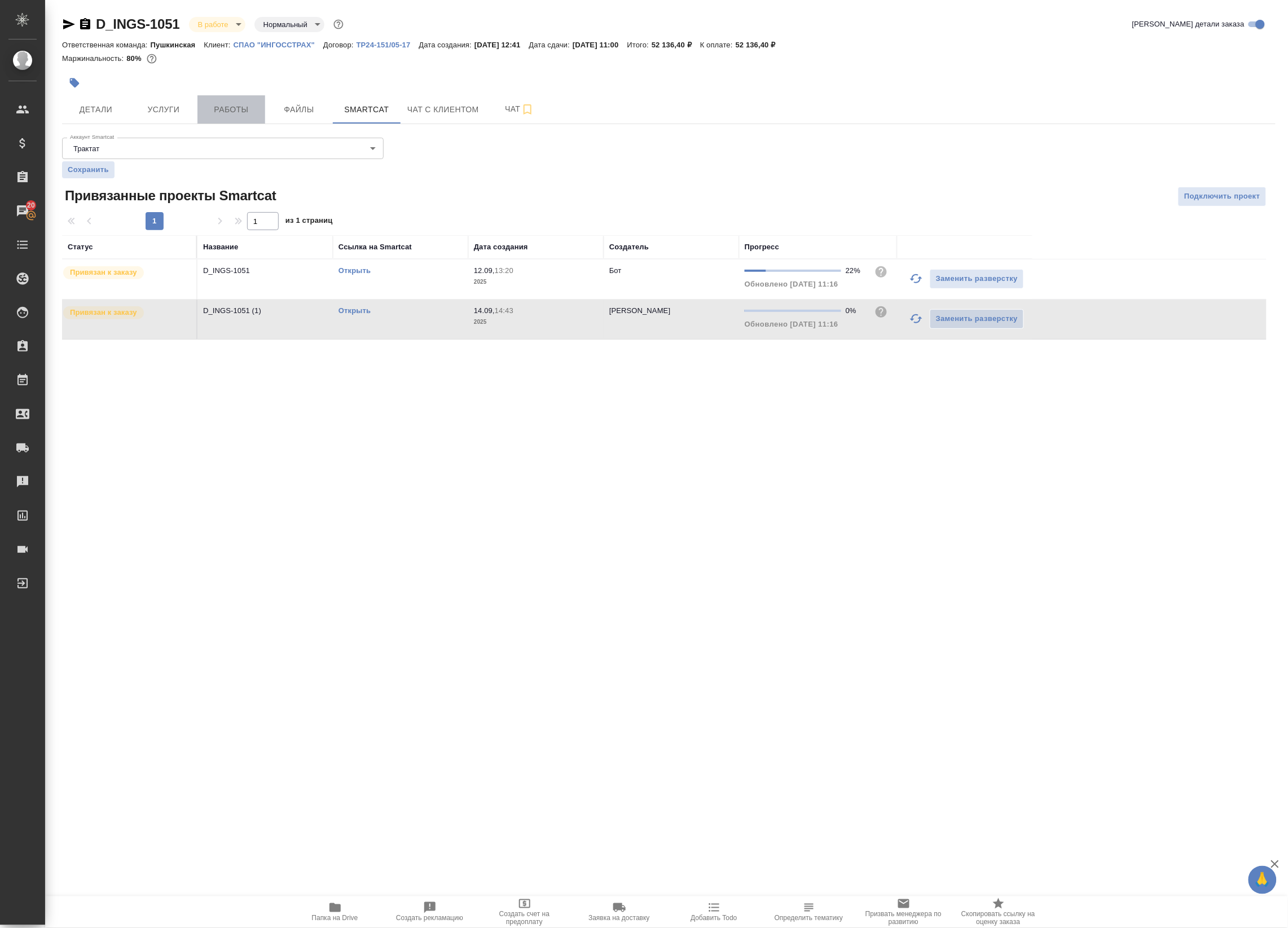
click at [222, 108] on span "Работы" at bounding box center [232, 109] width 54 height 14
